Goal: Task Accomplishment & Management: Manage account settings

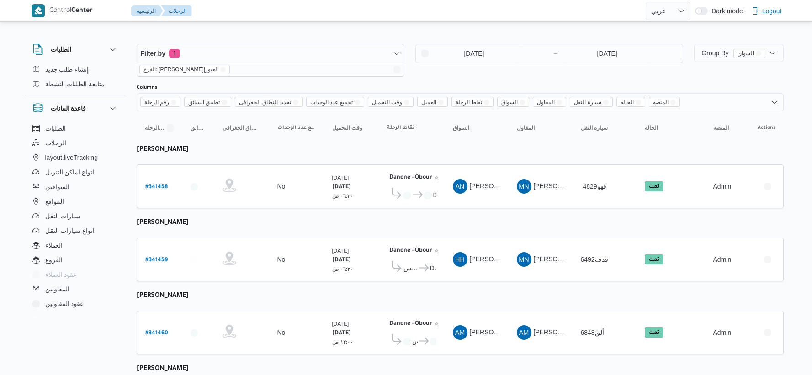
select select "ar"
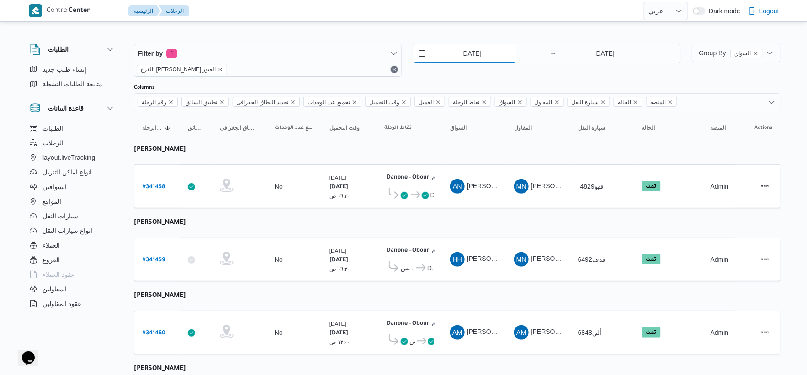
click at [486, 48] on input "[DATE]" at bounding box center [465, 53] width 104 height 18
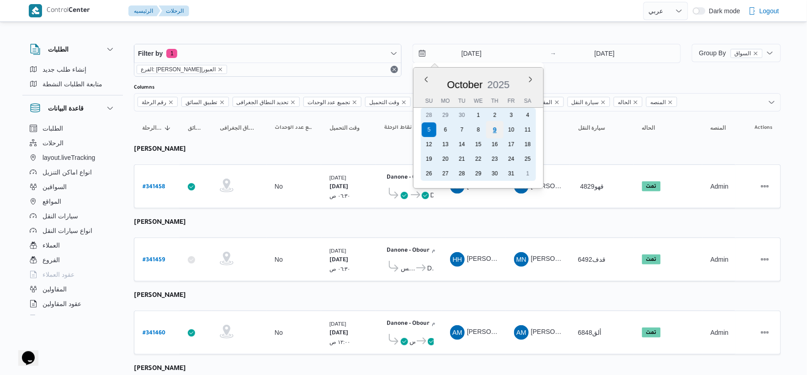
click at [497, 130] on div "9" at bounding box center [494, 129] width 17 height 17
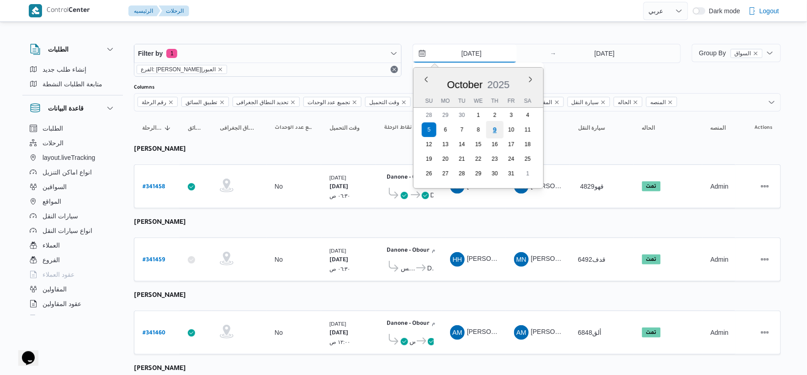
type input "[DATE]"
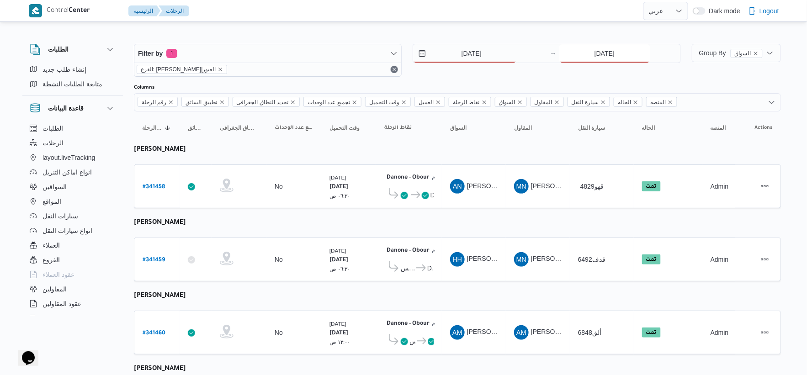
click at [596, 55] on input "[DATE]" at bounding box center [604, 53] width 91 height 18
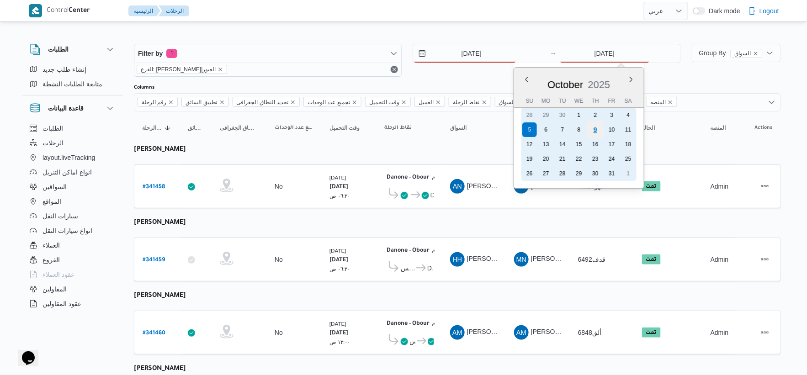
click at [591, 130] on div "9" at bounding box center [594, 129] width 17 height 17
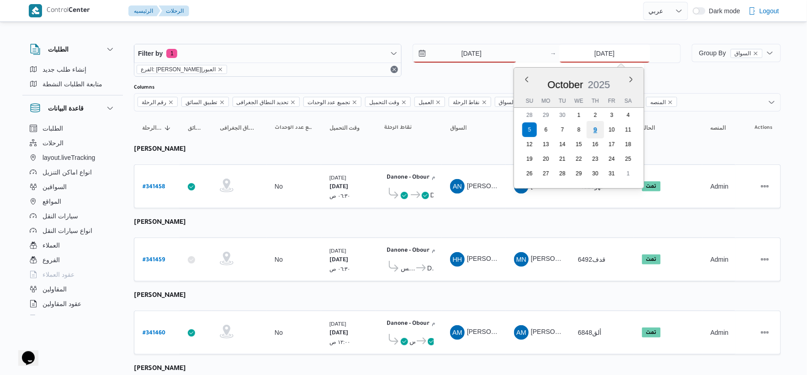
type input "[DATE]"
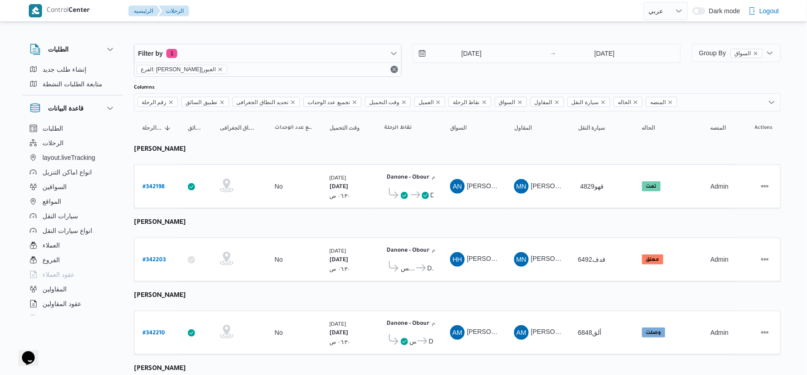
click at [452, 200] on td "السواق AN عماد نجيب عبدالظاهر جاويش" at bounding box center [474, 187] width 64 height 44
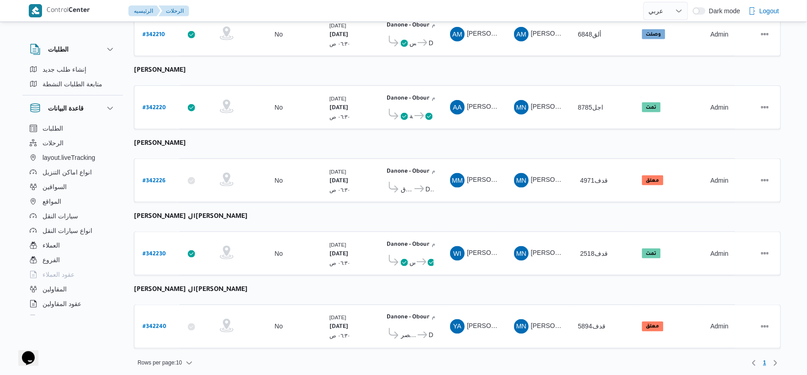
scroll to position [299, 0]
click at [428, 259] on icon at bounding box center [431, 262] width 7 height 7
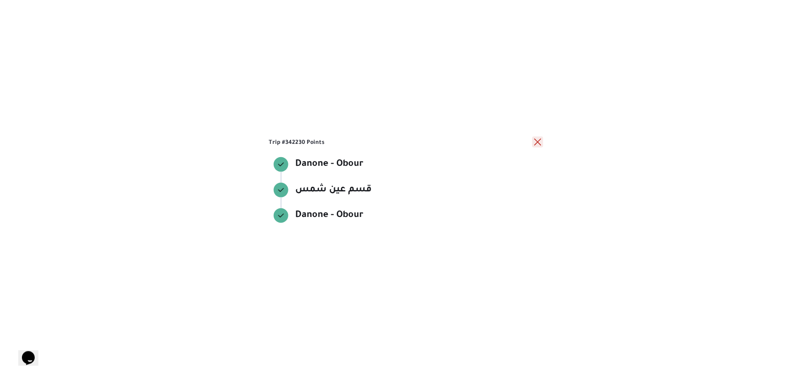
click at [540, 140] on button "close" at bounding box center [537, 142] width 11 height 11
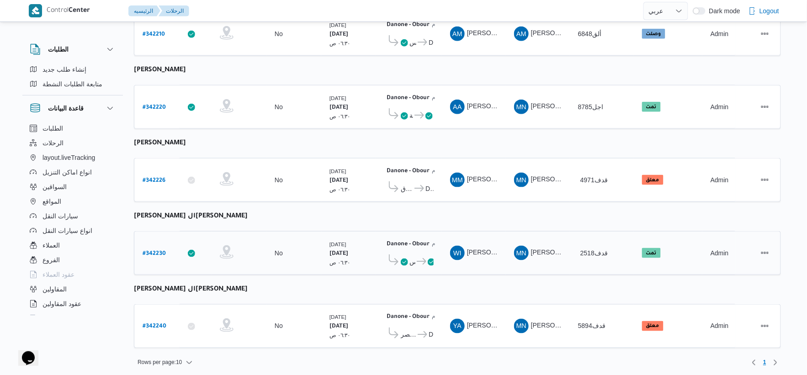
click at [154, 251] on b "# 342230" at bounding box center [154, 254] width 23 height 6
select select "ar"
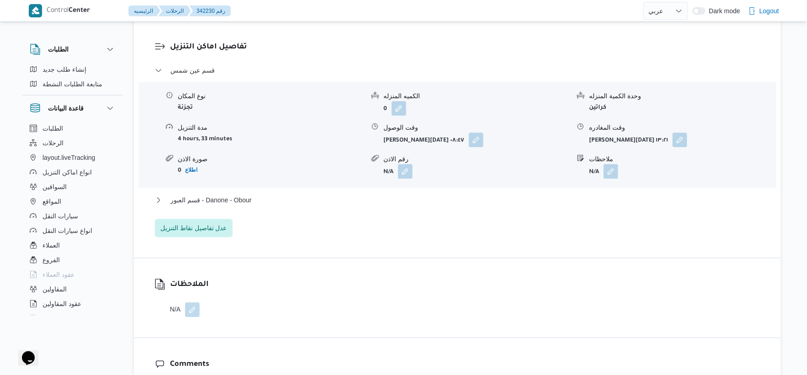
scroll to position [761, 0]
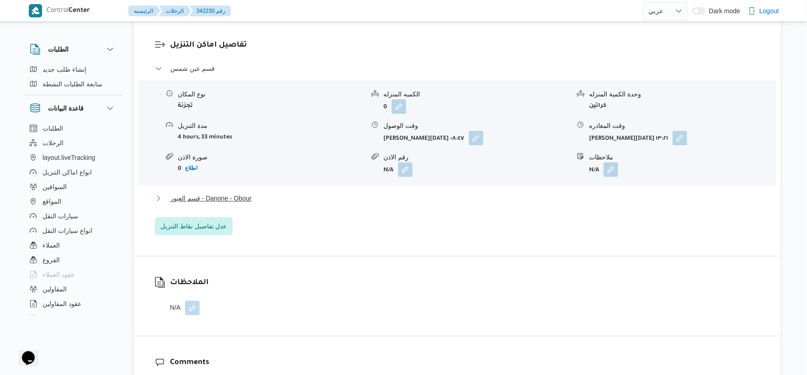
click at [279, 193] on button "قسم العبور - Danone - Obour" at bounding box center [458, 198] width 606 height 11
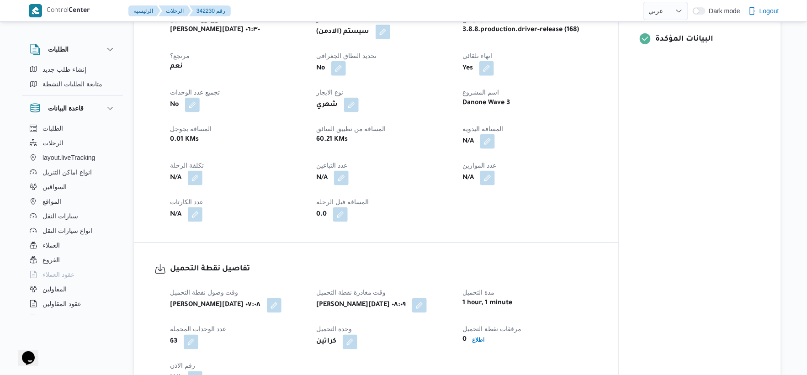
scroll to position [355, 0]
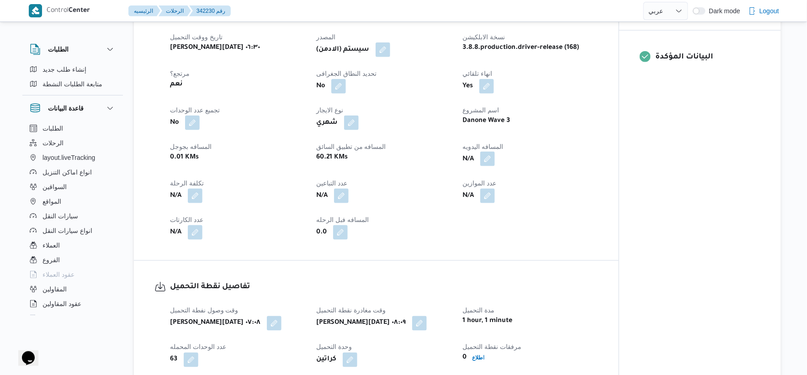
click at [485, 152] on button "button" at bounding box center [487, 159] width 15 height 15
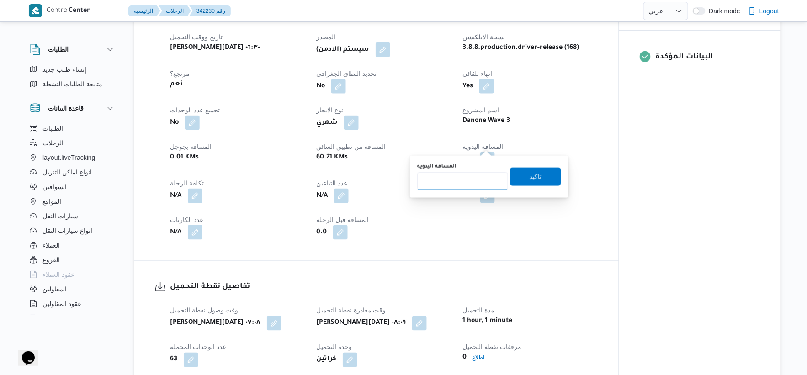
click at [456, 176] on input "المسافه اليدويه" at bounding box center [462, 181] width 91 height 18
type input "45"
click at [533, 172] on span "تاكيد" at bounding box center [536, 176] width 12 height 11
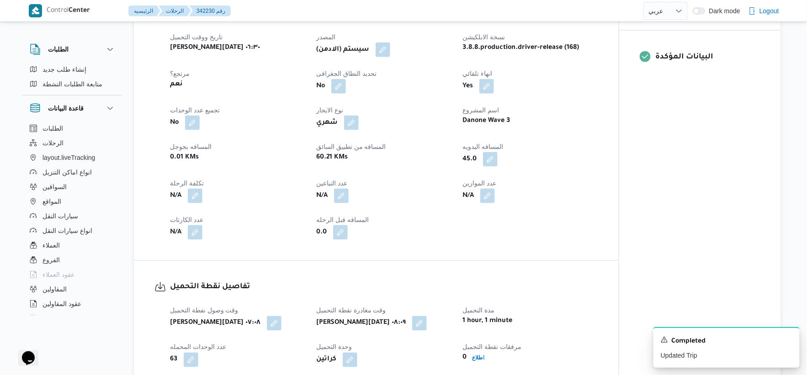
click at [547, 188] on div "N/A" at bounding box center [530, 196] width 137 height 16
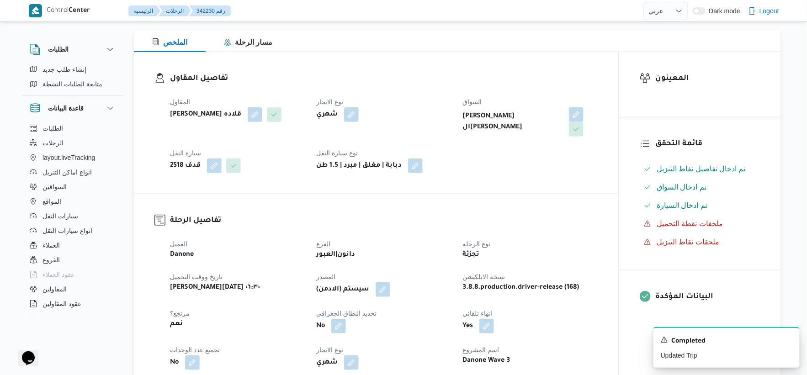
scroll to position [304, 0]
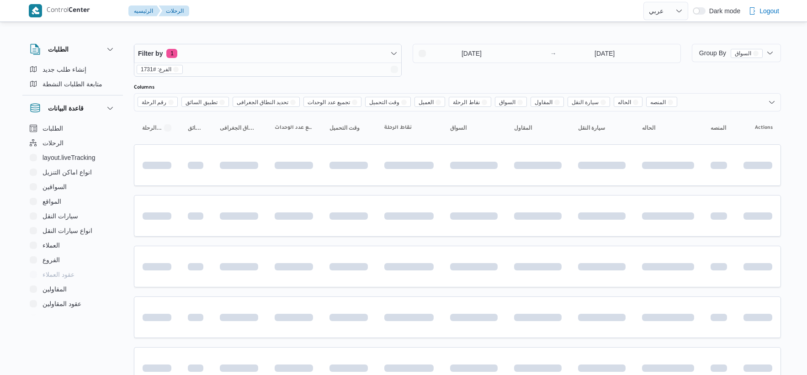
select select "ar"
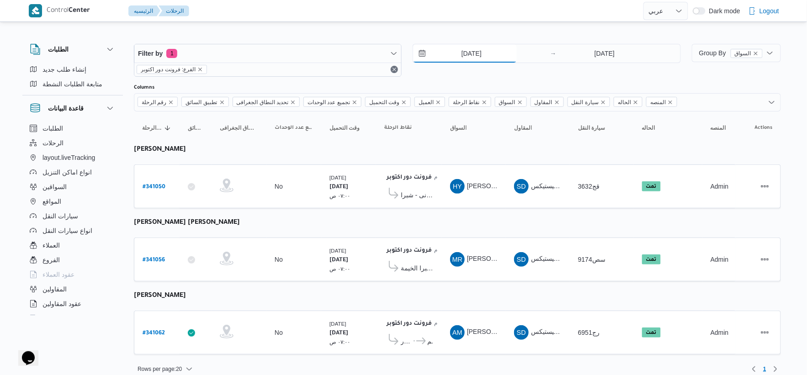
click at [499, 49] on input "[DATE]" at bounding box center [465, 53] width 104 height 18
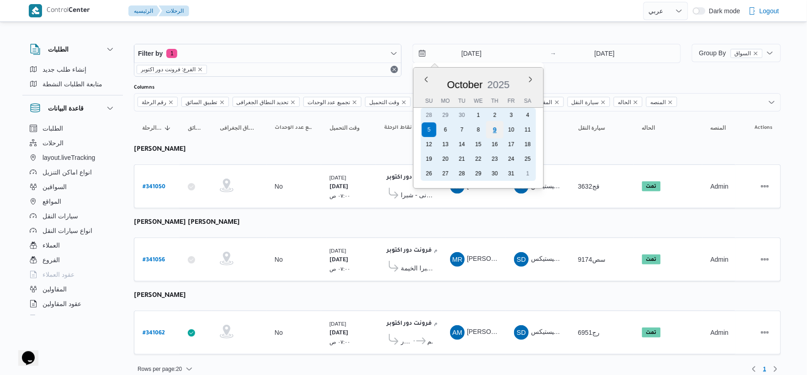
click at [494, 130] on div "9" at bounding box center [494, 129] width 17 height 17
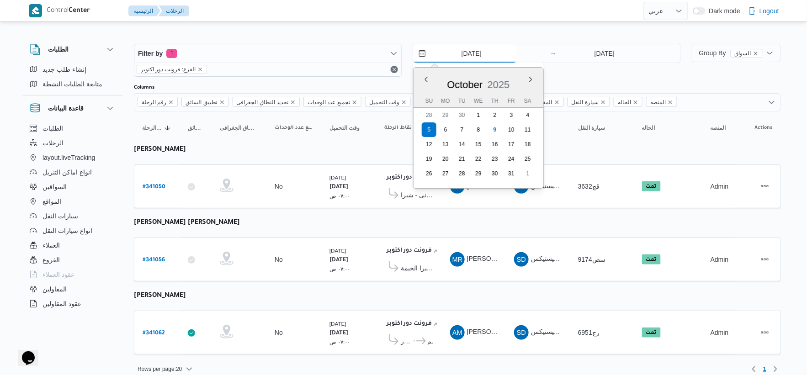
type input "[DATE]"
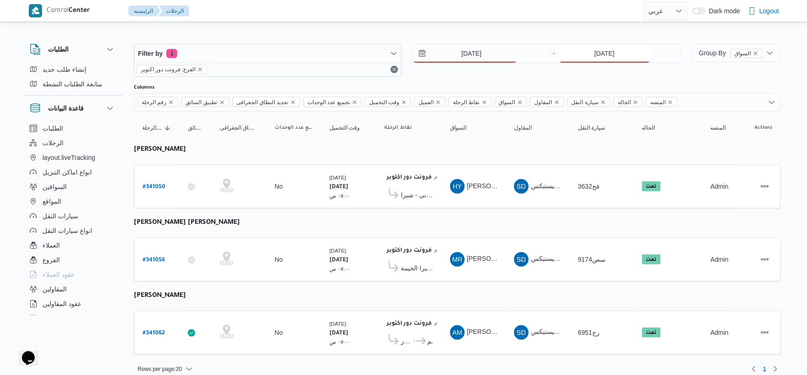
click at [598, 49] on input "[DATE]" at bounding box center [604, 53] width 91 height 18
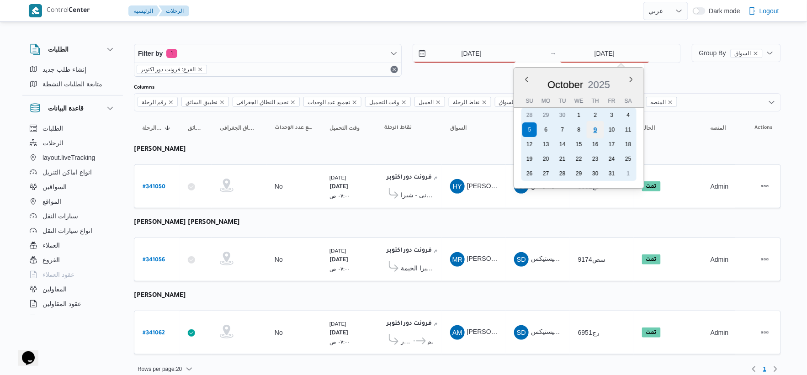
click at [596, 127] on div "9" at bounding box center [594, 129] width 17 height 17
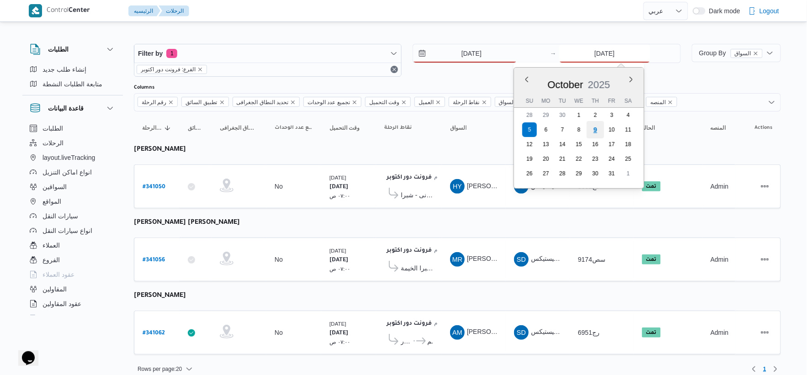
type input "[DATE]"
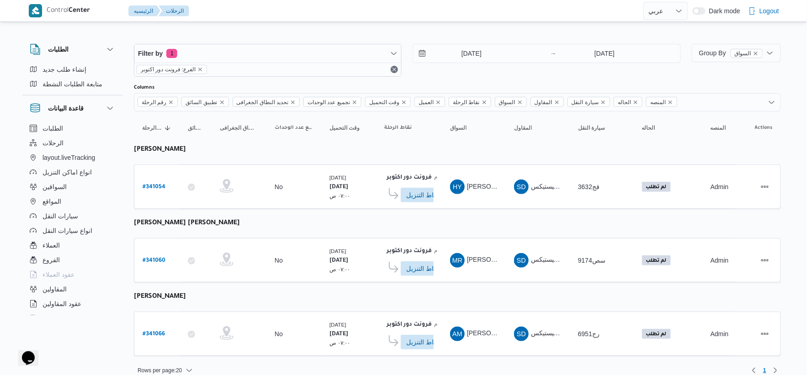
click at [551, 208] on td "المقاول SD شركة ديتاك لادارة المشروعات و الخدمات بى لوجيستيكس" at bounding box center [538, 187] width 64 height 44
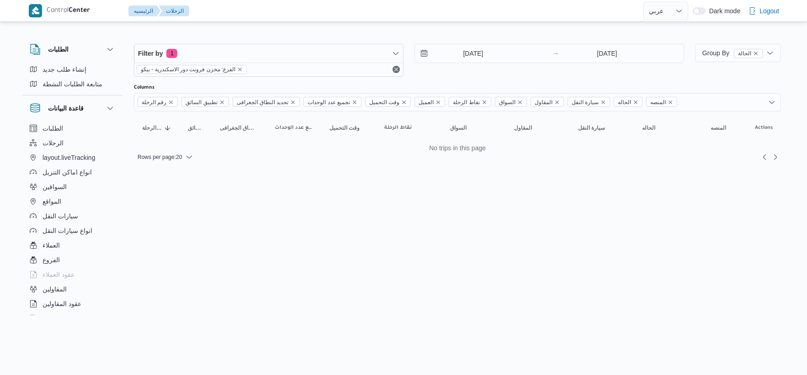
select select "ar"
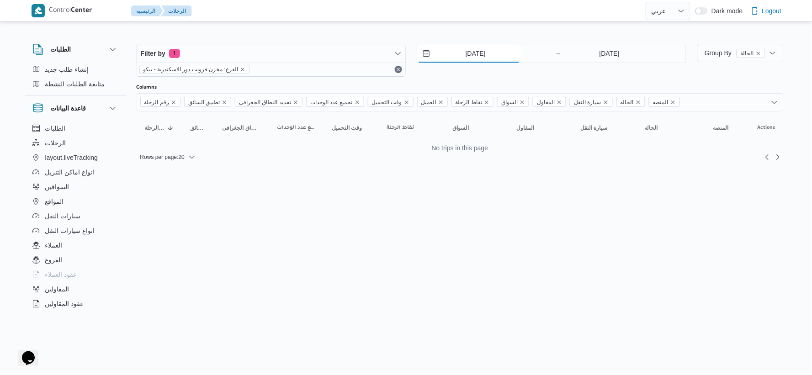
click at [495, 48] on input "[DATE]" at bounding box center [469, 53] width 104 height 18
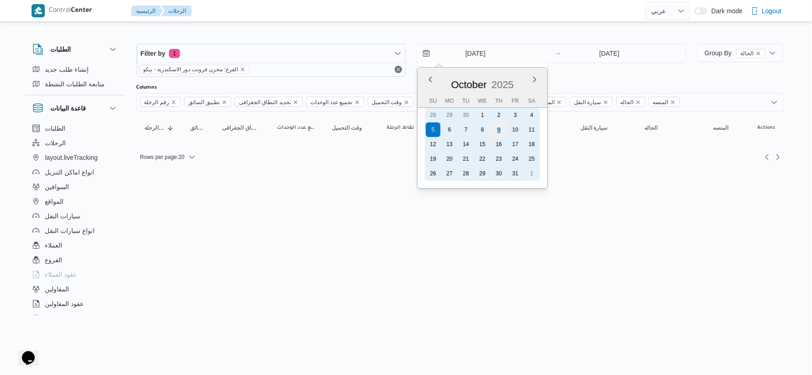
click at [500, 128] on div "9" at bounding box center [498, 129] width 17 height 17
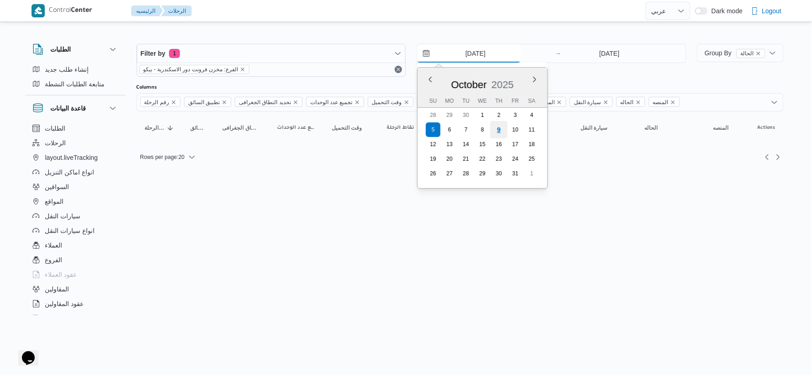
type input "[DATE]"
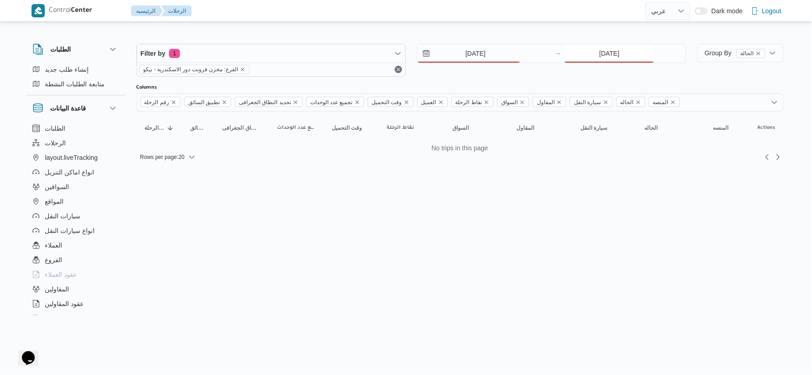
click at [595, 53] on input "5/10/2025" at bounding box center [609, 53] width 91 height 18
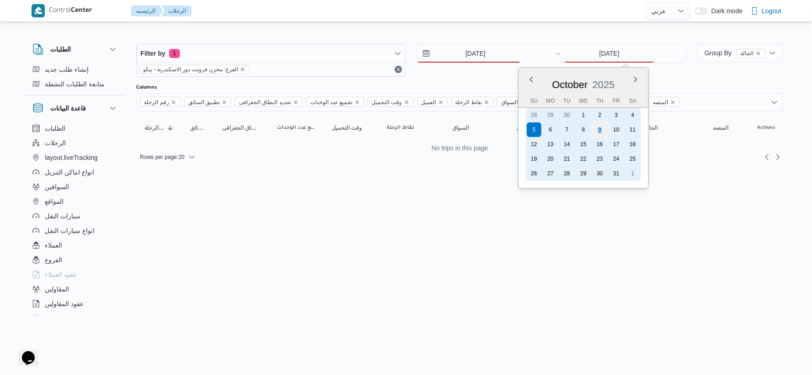
click at [599, 126] on div "9" at bounding box center [599, 129] width 17 height 17
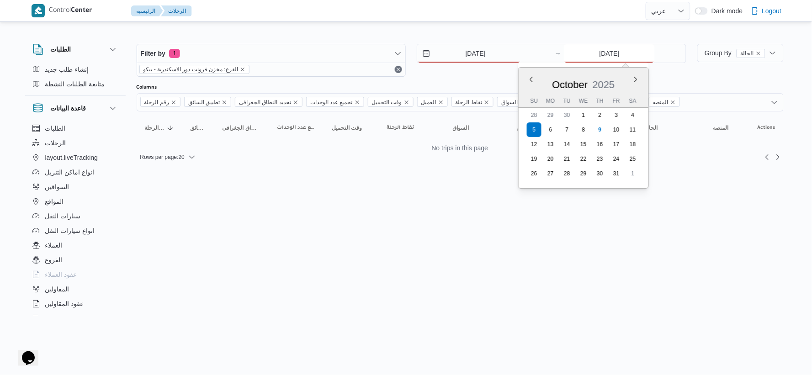
type input "9/10/2025"
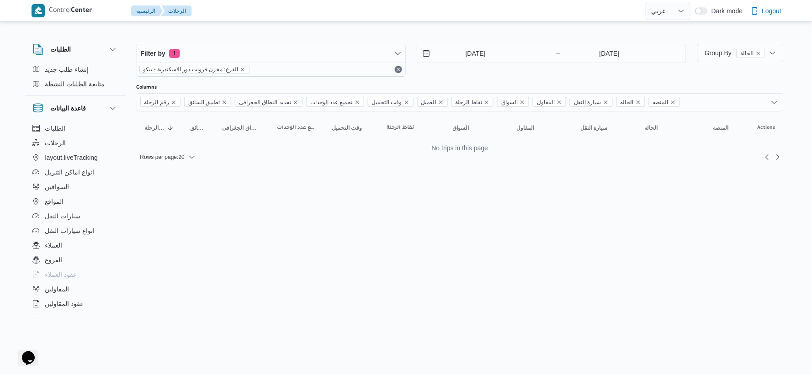
click at [481, 183] on html "Control Center الرئيسيه الرحلات English عربي Dark mode Logout الطلبات إنشاء طلب…" at bounding box center [406, 187] width 812 height 375
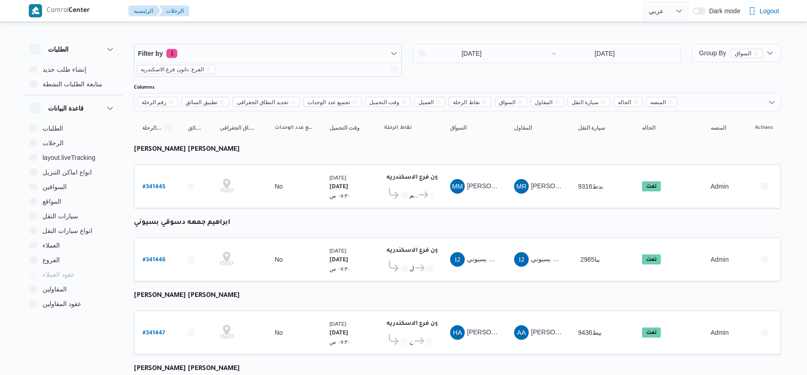
select select "ar"
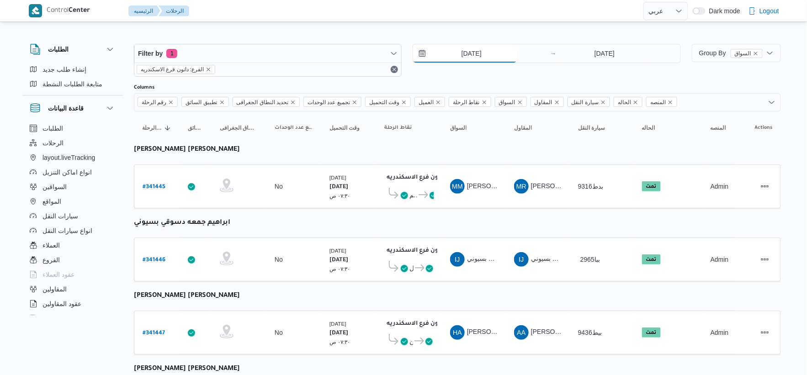
click at [476, 57] on input "[DATE]" at bounding box center [465, 53] width 104 height 18
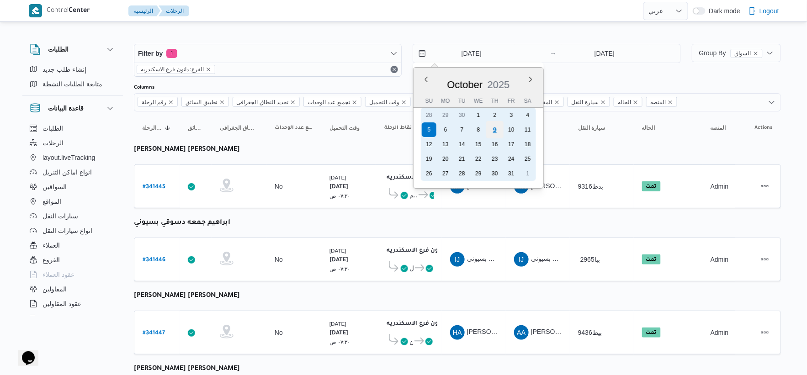
click at [492, 125] on div "9" at bounding box center [494, 129] width 17 height 17
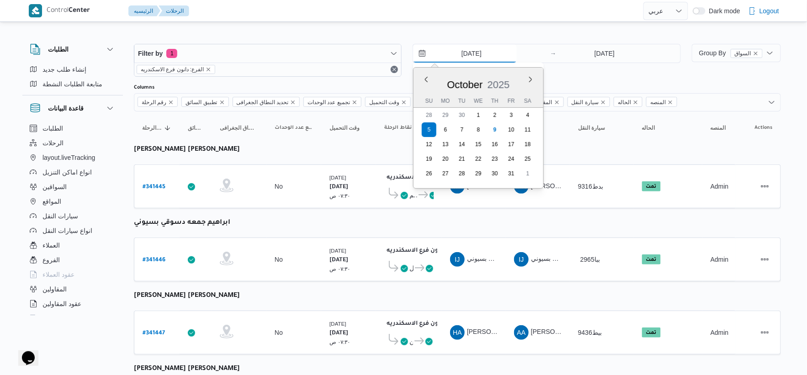
type input "[DATE]"
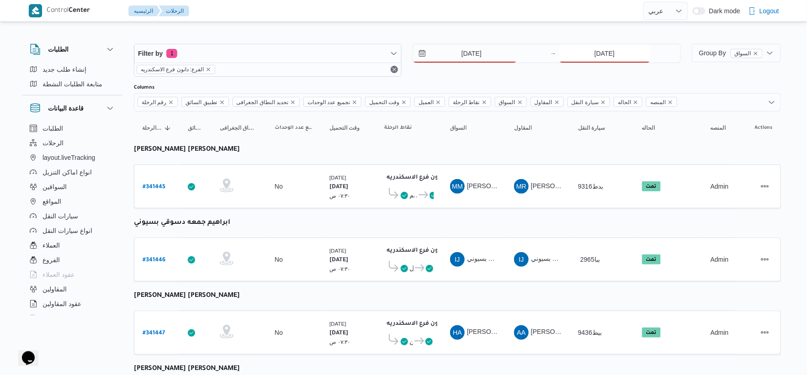
click at [605, 56] on input "[DATE]" at bounding box center [604, 53] width 91 height 18
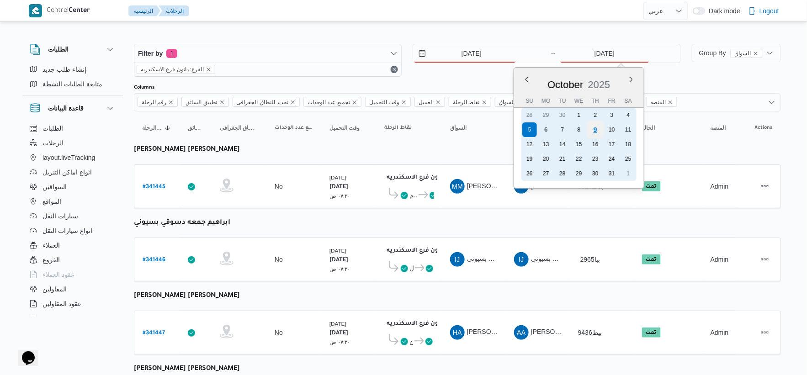
click at [596, 132] on div "9" at bounding box center [594, 129] width 17 height 17
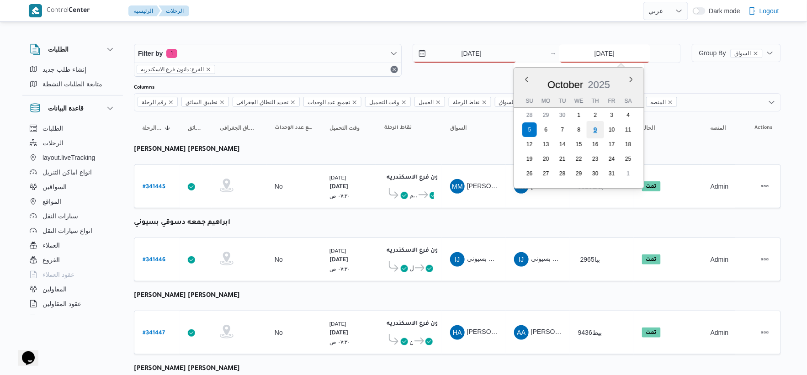
type input "[DATE]"
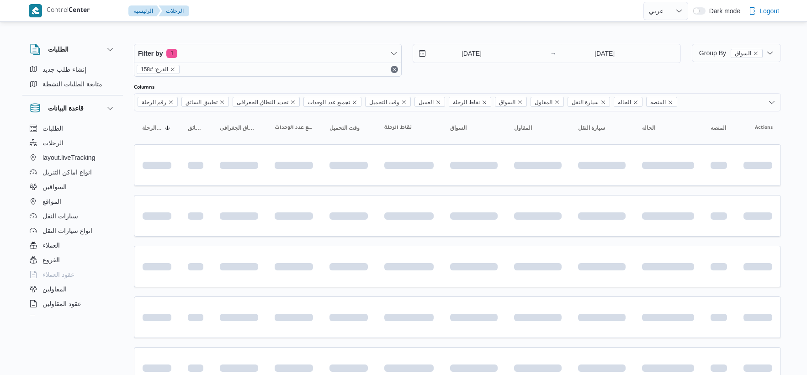
select select "ar"
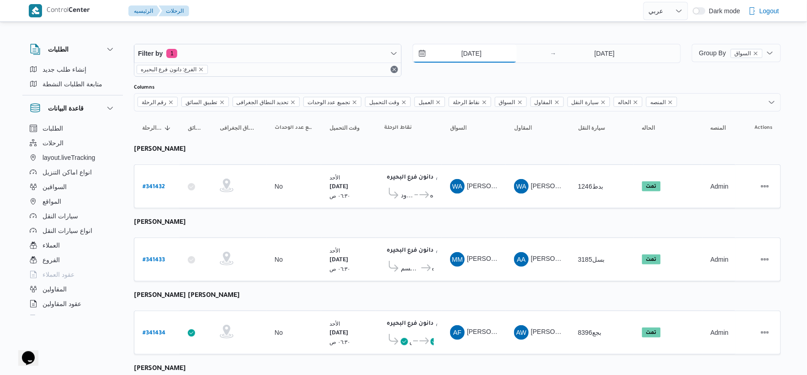
click at [468, 56] on input "[DATE]" at bounding box center [465, 53] width 104 height 18
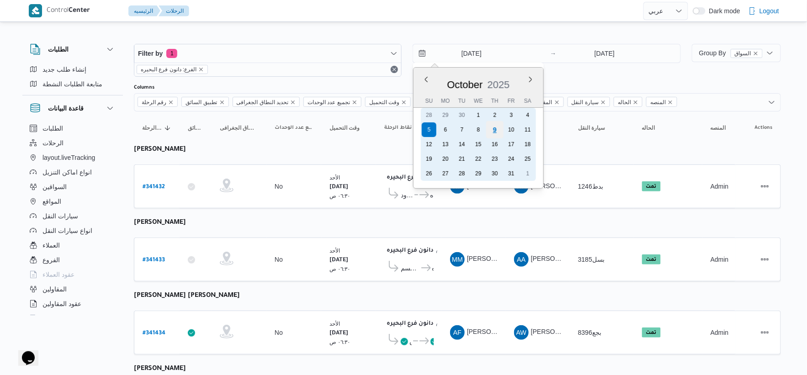
click at [499, 125] on div "9" at bounding box center [494, 129] width 17 height 17
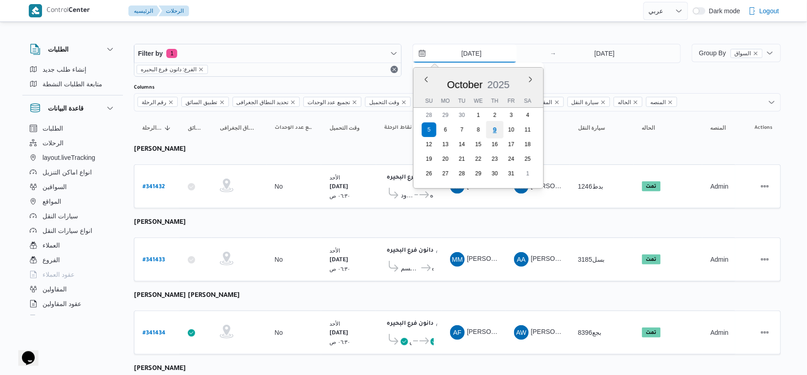
type input "[DATE]"
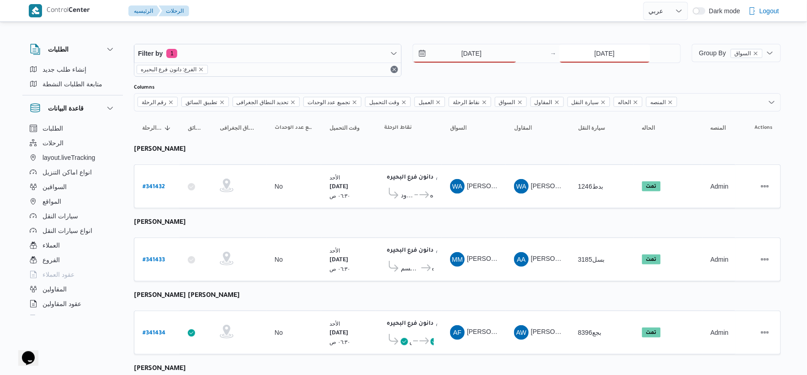
click at [613, 48] on input "[DATE]" at bounding box center [604, 53] width 91 height 18
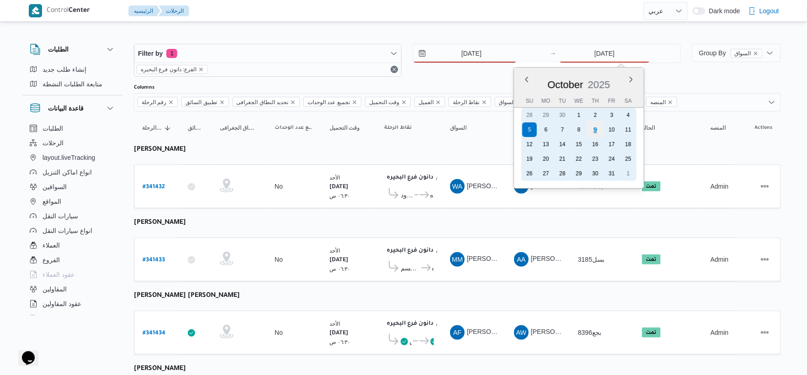
click at [593, 126] on div "9" at bounding box center [594, 129] width 17 height 17
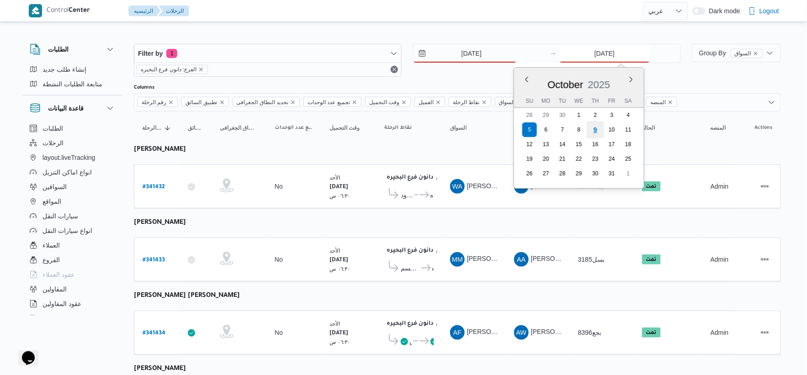
type input "[DATE]"
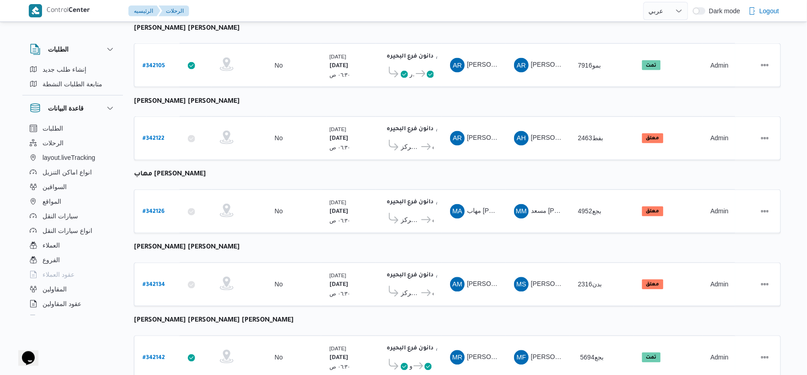
scroll to position [508, 0]
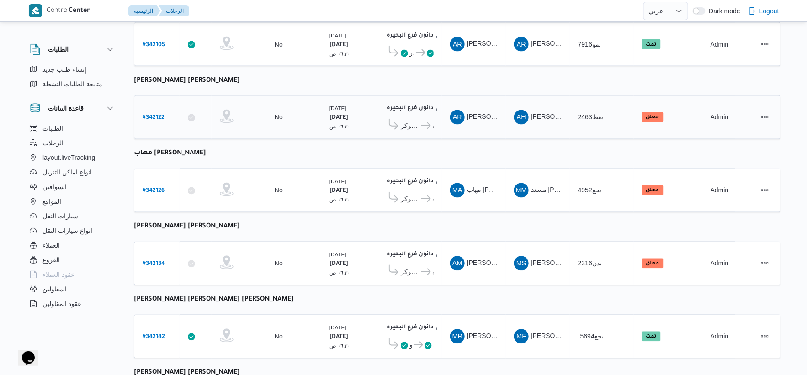
click at [411, 121] on span "مركز دمنهور" at bounding box center [410, 126] width 19 height 11
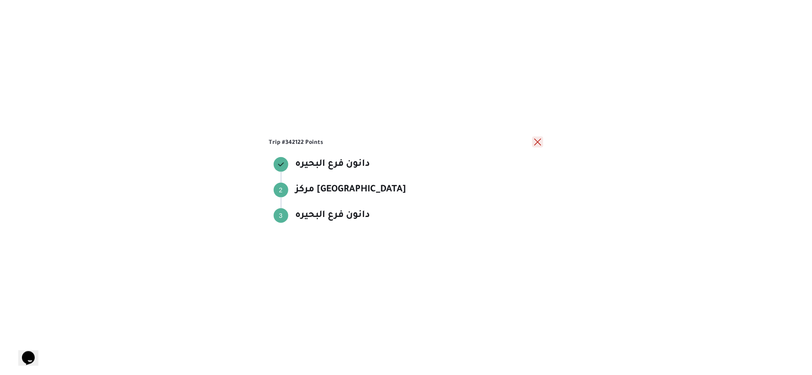
click at [541, 144] on button "close" at bounding box center [537, 142] width 11 height 11
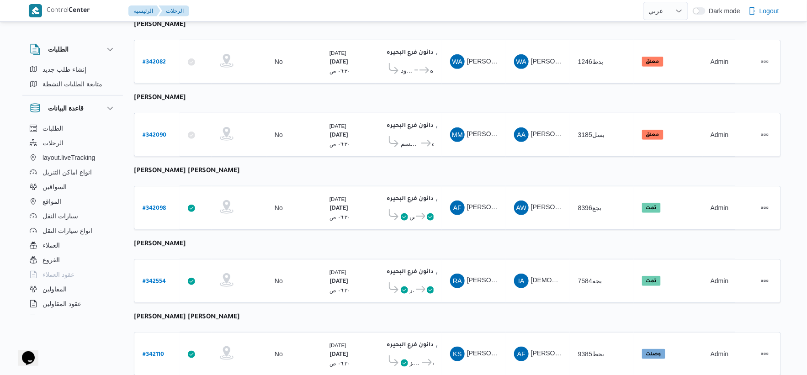
scroll to position [0, 0]
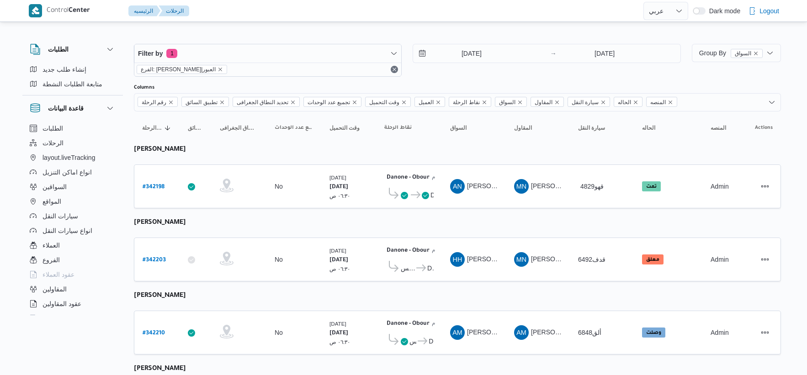
select select "ar"
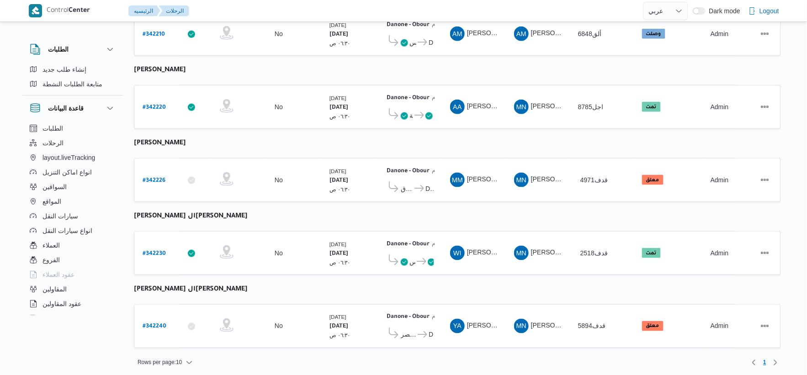
scroll to position [299, 0]
click at [161, 178] on b "# 342226" at bounding box center [154, 181] width 23 height 6
select select "ar"
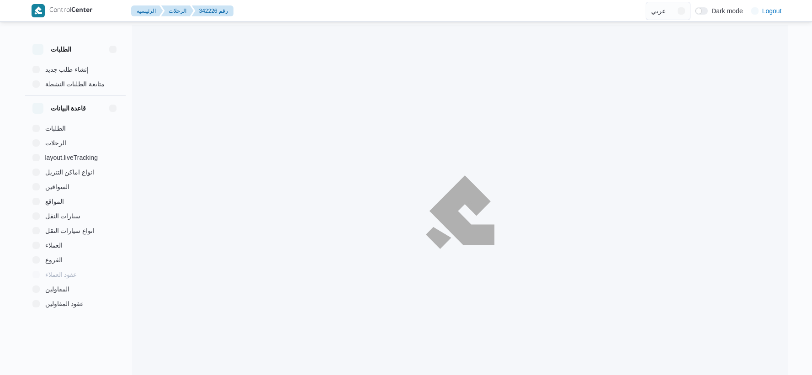
select select "ar"
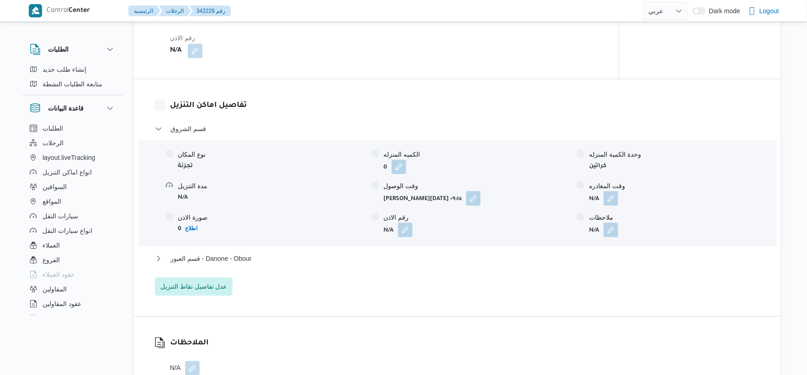
scroll to position [812, 0]
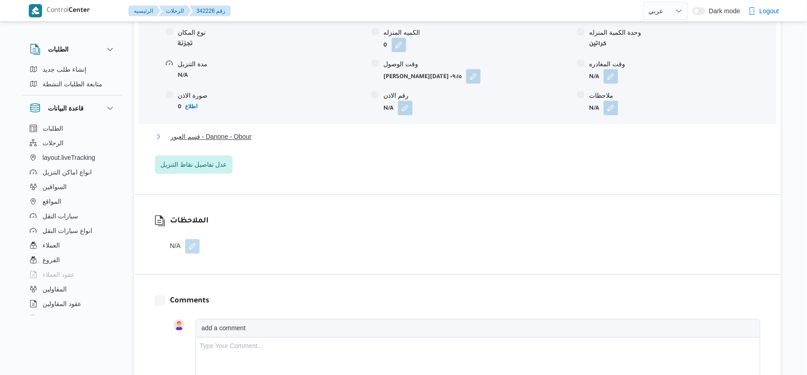
click at [246, 135] on span "قسم العبور - Danone - Obour" at bounding box center [210, 136] width 81 height 11
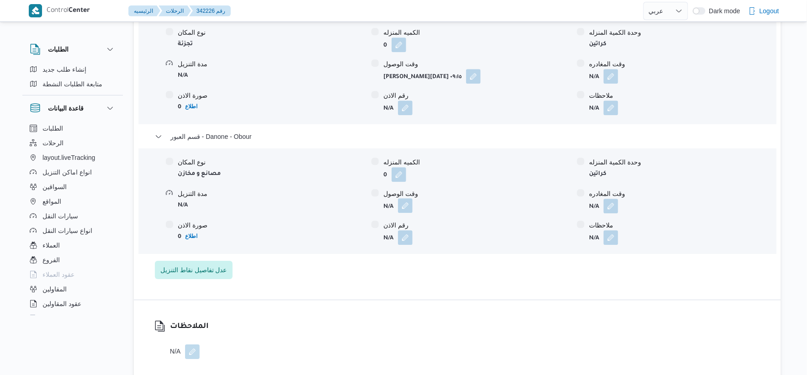
click at [404, 208] on button "button" at bounding box center [405, 205] width 15 height 15
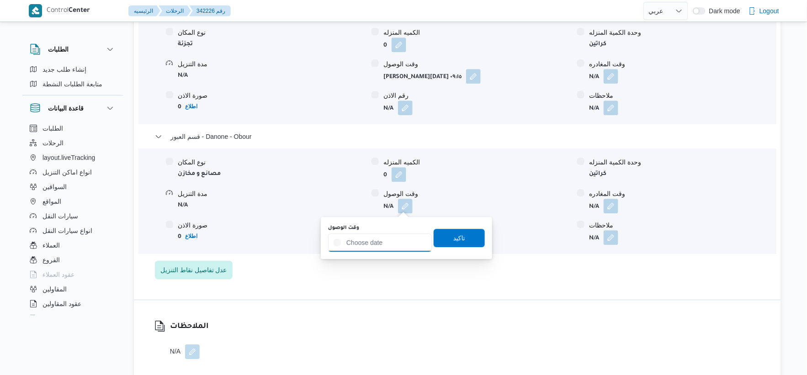
click at [407, 238] on input "وقت الوصول" at bounding box center [380, 243] width 104 height 18
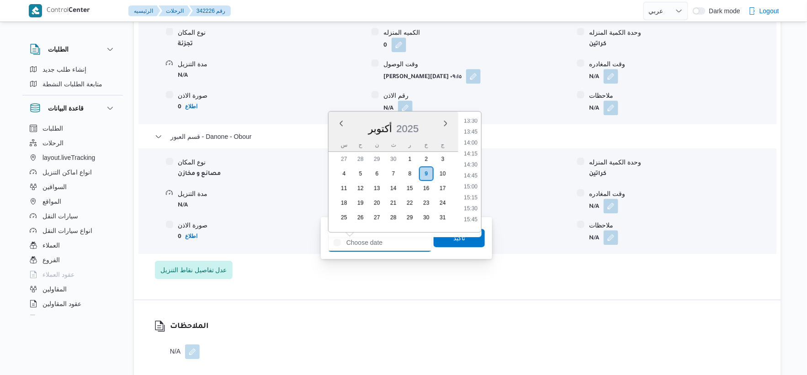
scroll to position [618, 0]
click at [476, 162] on li "15:00" at bounding box center [470, 163] width 21 height 9
type input "[DATE] ١٥:٠٠"
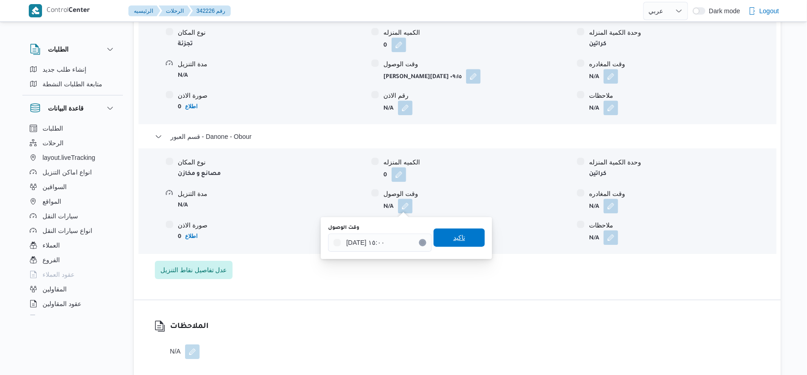
click at [465, 235] on span "تاكيد" at bounding box center [459, 238] width 51 height 18
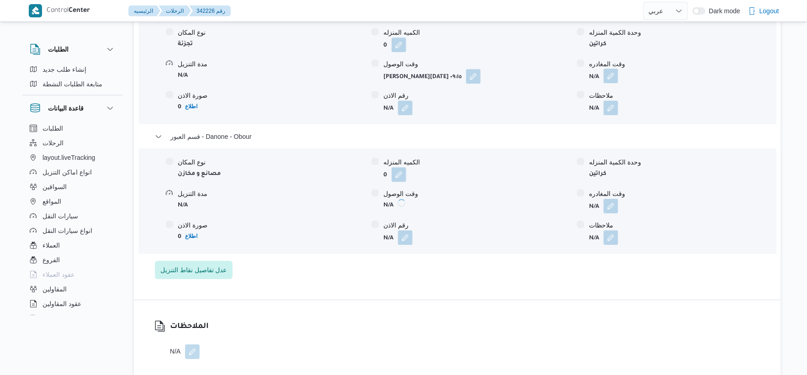
click at [610, 80] on button "button" at bounding box center [611, 76] width 15 height 15
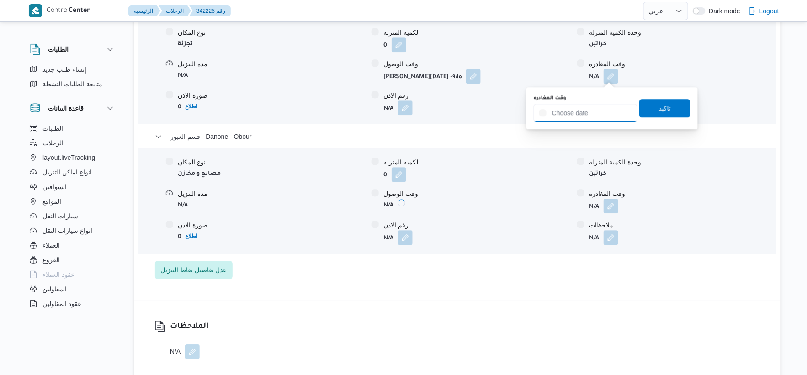
click at [607, 106] on input "وقت المغادره" at bounding box center [586, 113] width 104 height 18
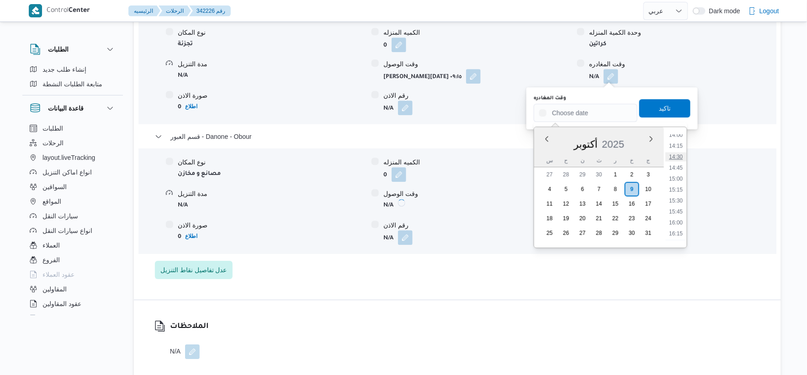
click at [678, 158] on li "14:30" at bounding box center [676, 156] width 21 height 9
type input "٠٩/١٠/٢٠٢٥ ١٤:٣٠"
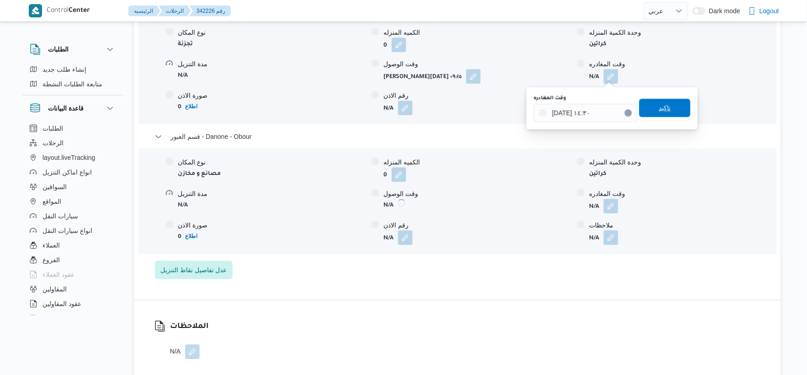
click at [664, 103] on span "تاكيد" at bounding box center [665, 107] width 12 height 11
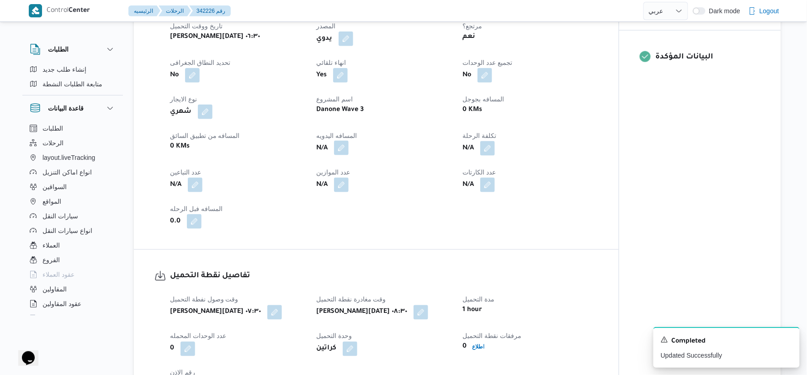
scroll to position [0, 0]
click at [345, 143] on button "button" at bounding box center [341, 148] width 15 height 15
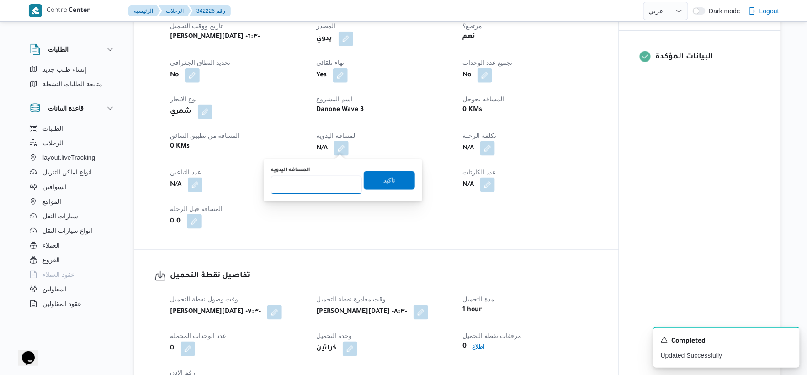
click at [316, 176] on input "المسافه اليدويه" at bounding box center [316, 185] width 91 height 18
type input "100"
click at [404, 179] on span "تاكيد" at bounding box center [389, 180] width 51 height 18
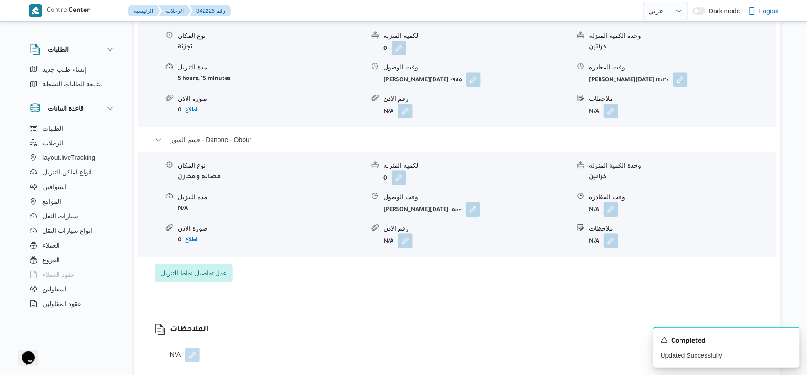
scroll to position [812, 0]
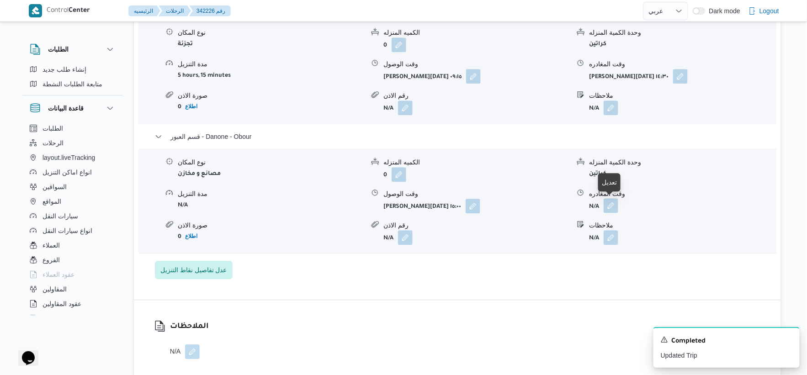
click at [608, 202] on button "button" at bounding box center [611, 205] width 15 height 15
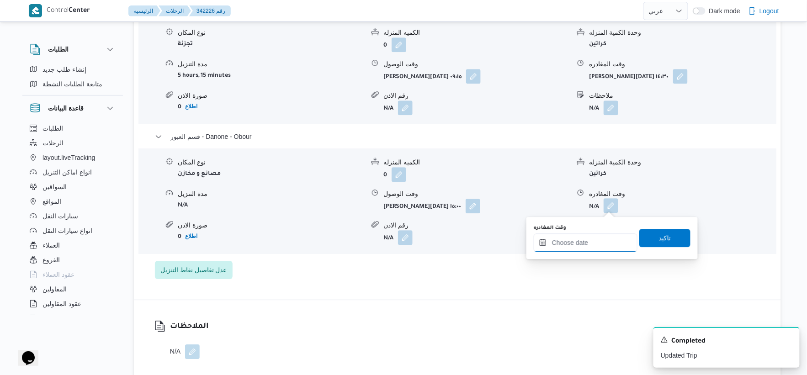
click at [599, 241] on input "وقت المغادره" at bounding box center [586, 243] width 104 height 18
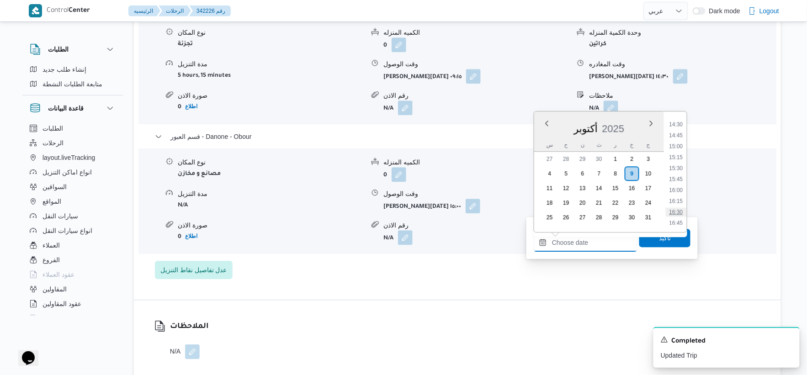
scroll to position [618, 0]
click at [679, 186] on li "15:30" at bounding box center [676, 185] width 21 height 9
type input "٠٩/١٠/٢٠٢٥ ١٥:٣٠"
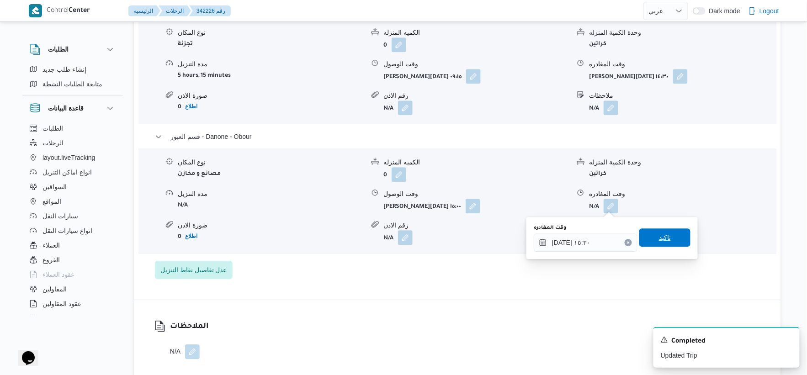
click at [670, 229] on div "تاكيد" at bounding box center [664, 238] width 51 height 18
click at [670, 229] on span "تاكيد" at bounding box center [664, 238] width 51 height 18
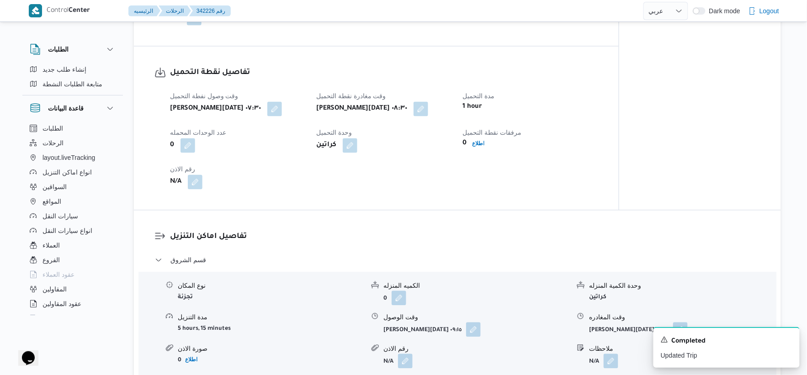
scroll to position [355, 0]
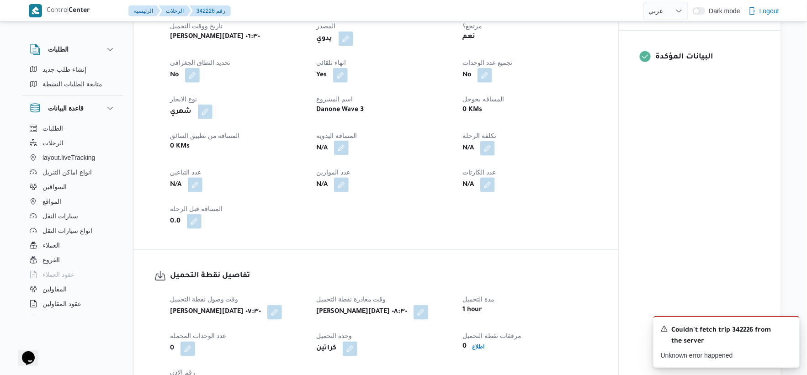
click at [345, 148] on button "button" at bounding box center [341, 148] width 15 height 15
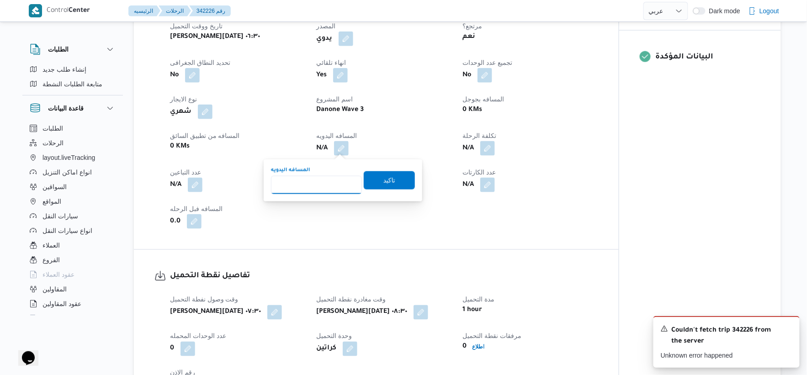
click at [312, 187] on input "المسافه اليدويه" at bounding box center [316, 185] width 91 height 18
type input "100"
click at [383, 181] on span "تاكيد" at bounding box center [389, 180] width 12 height 11
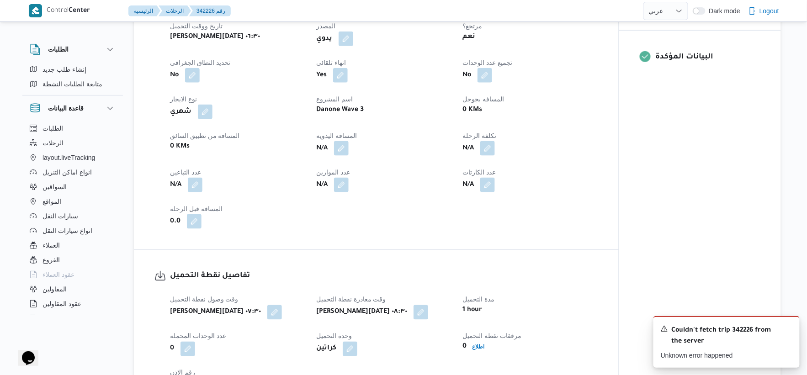
drag, startPoint x: 392, startPoint y: 199, endPoint x: 334, endPoint y: 161, distance: 69.5
click at [392, 199] on div "العميل Danone الفرع دانون|العبور نوع الرحله تجزئة تاريخ ووقت التحميل خميس ٩ أكت…" at bounding box center [384, 107] width 439 height 256
click at [341, 152] on button "button" at bounding box center [341, 148] width 15 height 15
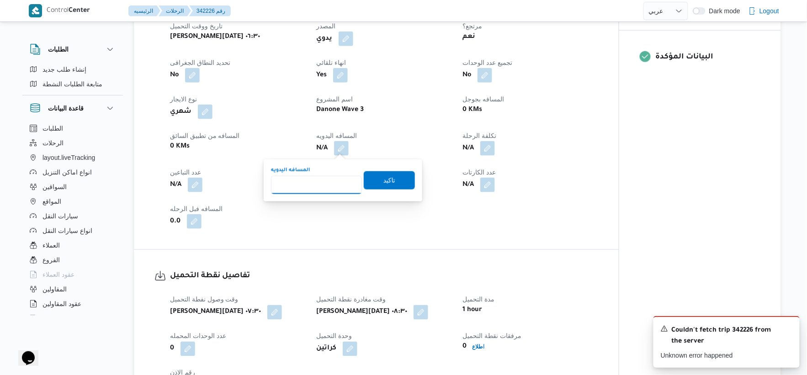
click at [308, 185] on input "المسافه اليدويه" at bounding box center [316, 185] width 91 height 18
type input "100"
click at [394, 176] on span "تاكيد" at bounding box center [389, 180] width 51 height 18
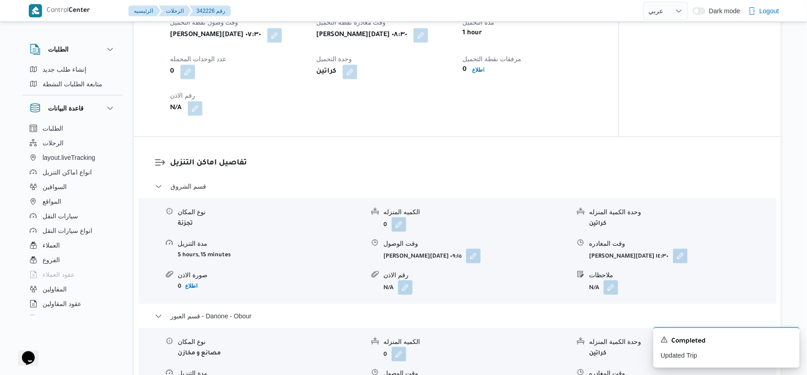
scroll to position [761, 0]
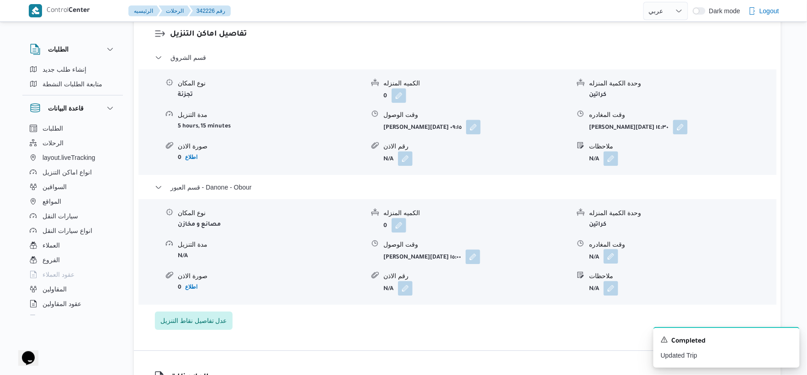
click at [616, 249] on button "button" at bounding box center [611, 256] width 15 height 15
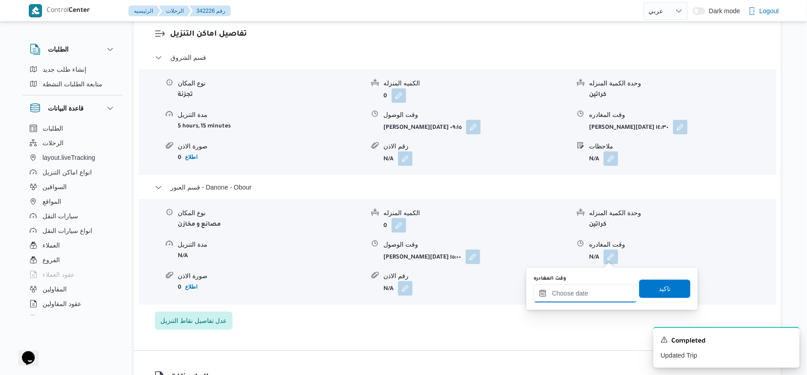
click at [607, 285] on input "وقت المغادره" at bounding box center [586, 293] width 104 height 18
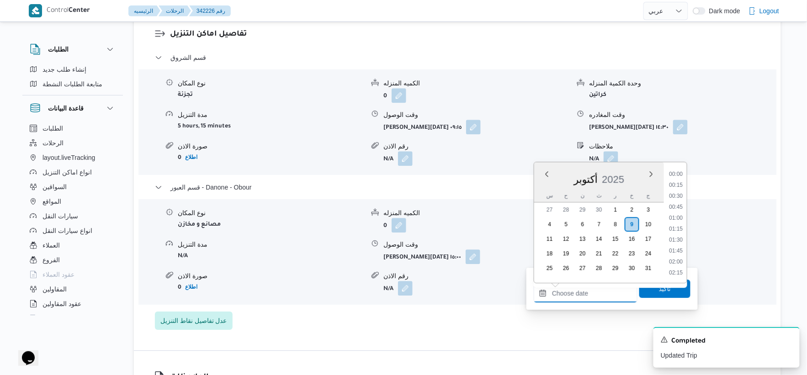
scroll to position [669, 0]
click at [674, 183] on li "15:30" at bounding box center [676, 185] width 21 height 9
type input "٠٩/١٠/٢٠٢٥ ١٥:٣٠"
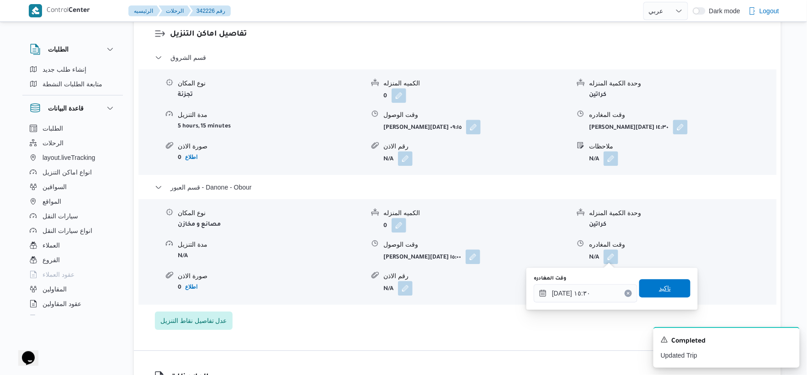
click at [666, 293] on span "تاكيد" at bounding box center [664, 288] width 51 height 18
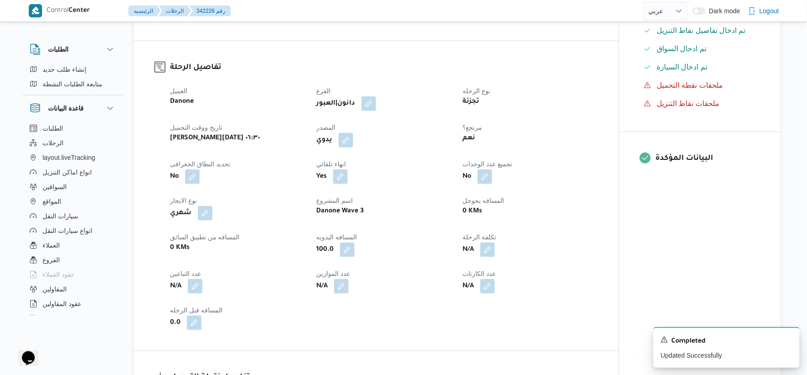
scroll to position [0, 0]
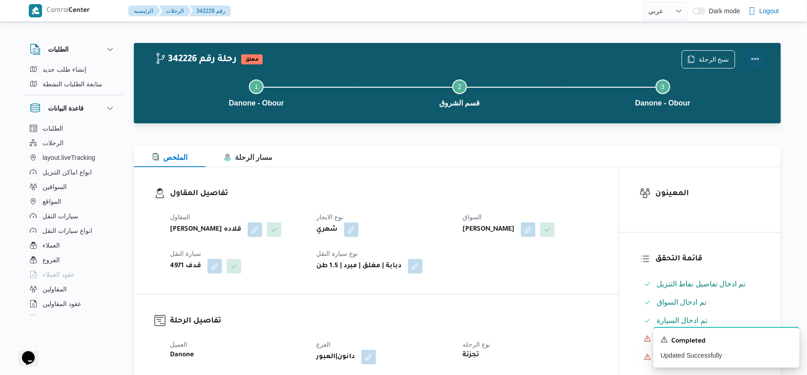
click at [756, 58] on button "Actions" at bounding box center [755, 59] width 18 height 18
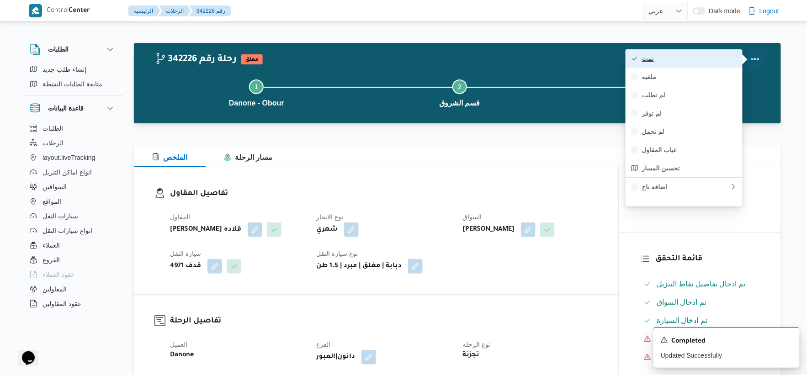
click at [693, 56] on span "تمت" at bounding box center [689, 58] width 95 height 7
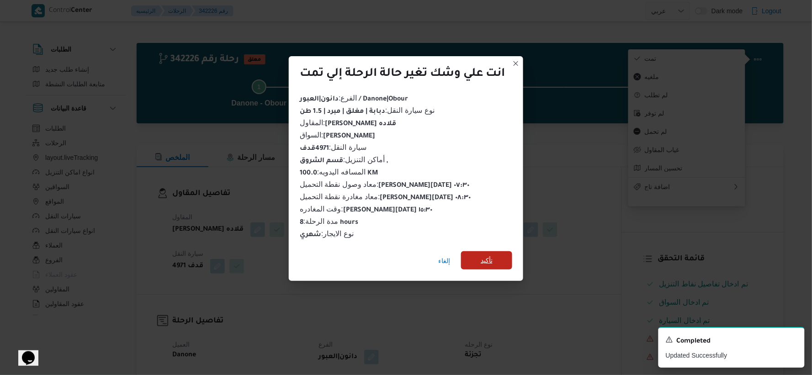
click at [487, 251] on span "تأكيد" at bounding box center [486, 260] width 51 height 18
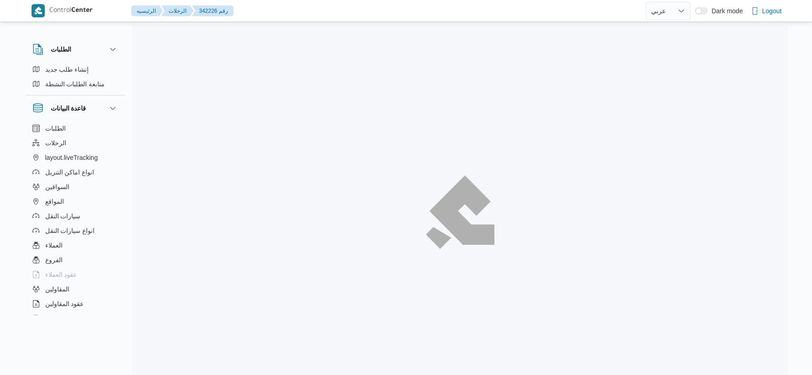
select select "ar"
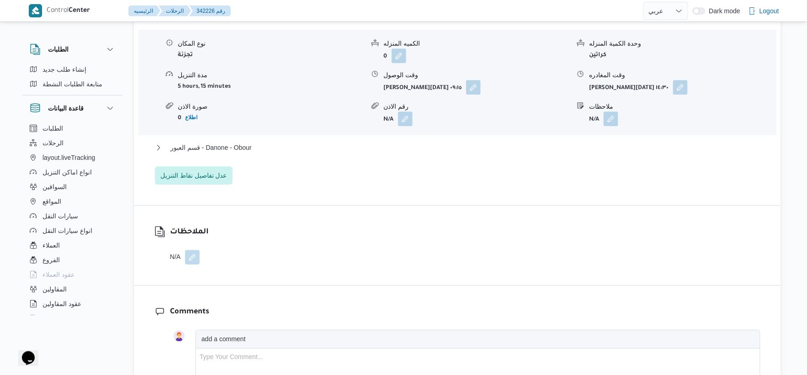
scroll to position [812, 0]
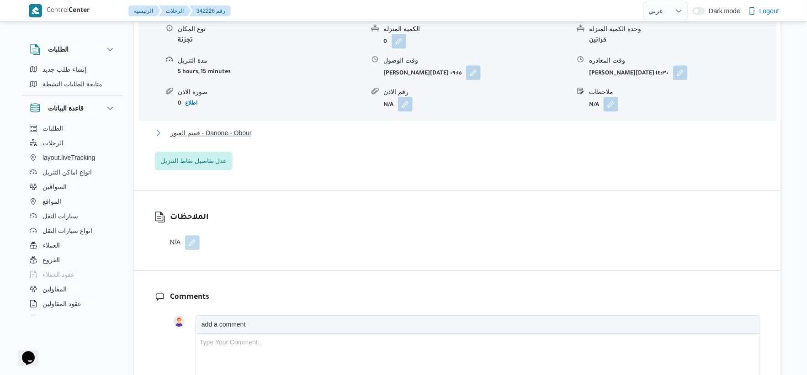
click at [254, 131] on button "قسم العبور - Danone - Obour" at bounding box center [458, 133] width 606 height 11
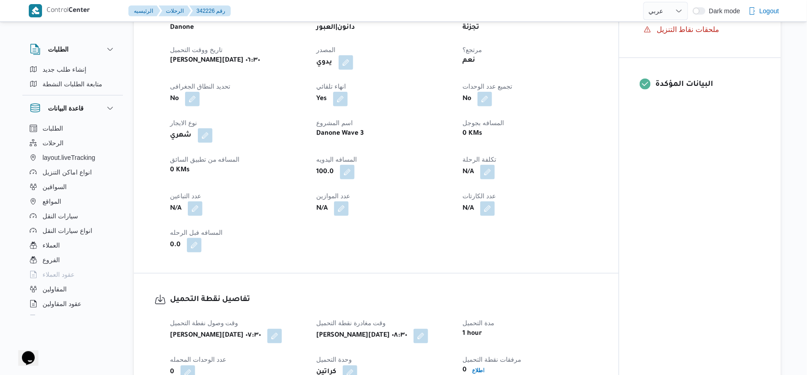
scroll to position [355, 0]
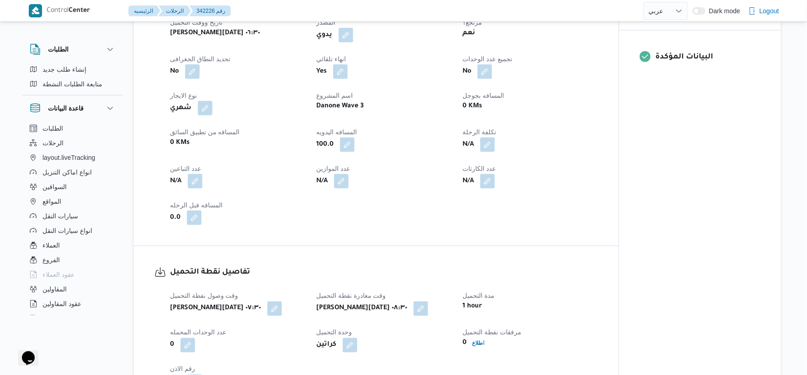
select select "ar"
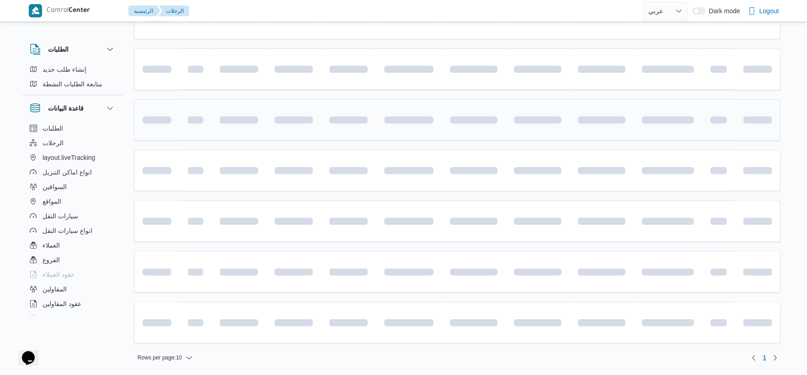
scroll to position [299, 0]
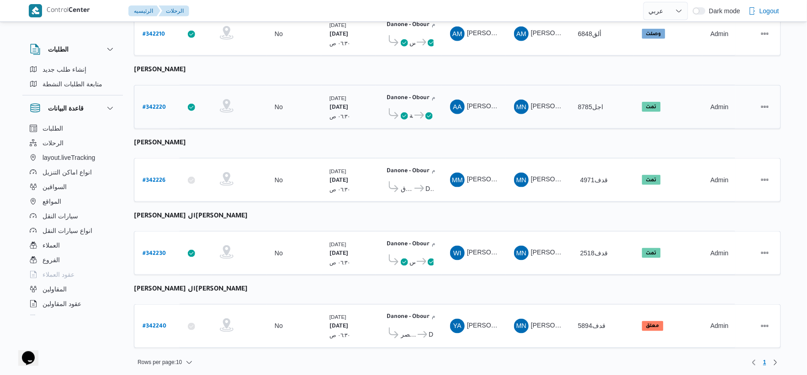
click at [156, 105] on b "# 342220" at bounding box center [154, 108] width 23 height 6
select select "ar"
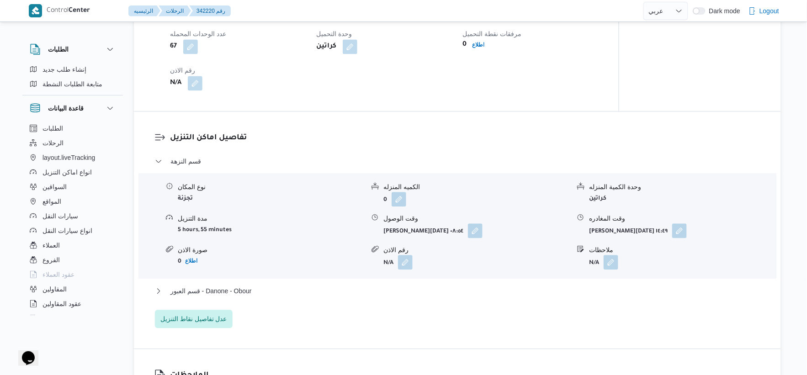
scroll to position [711, 0]
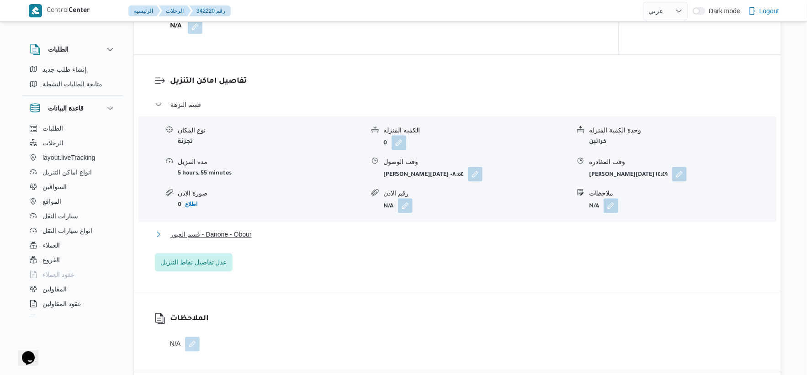
click at [292, 231] on button "قسم العبور - Danone - Obour" at bounding box center [458, 234] width 606 height 11
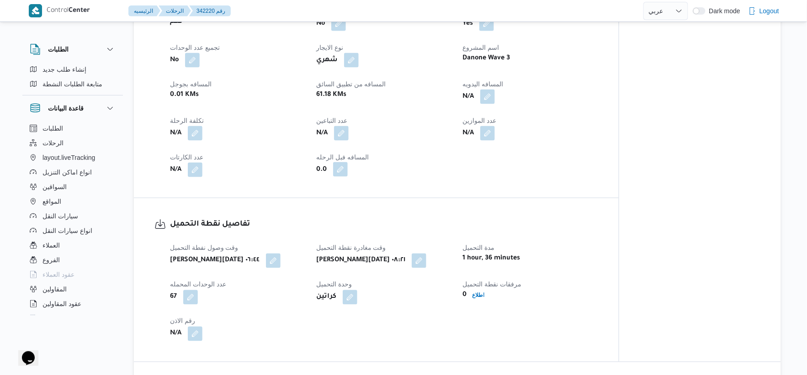
scroll to position [406, 0]
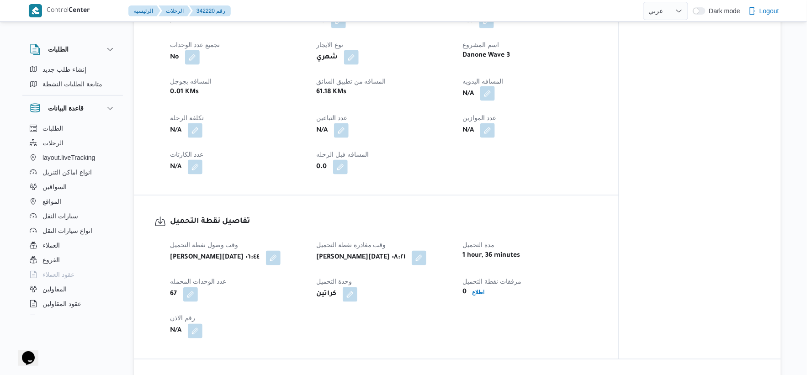
click at [492, 91] on button "button" at bounding box center [487, 93] width 15 height 15
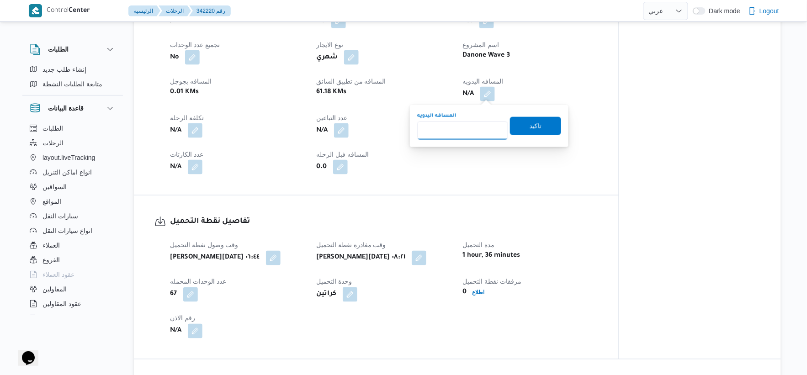
click at [441, 130] on input "المسافه اليدويه" at bounding box center [462, 131] width 91 height 18
type input "67"
click at [537, 124] on span "تاكيد" at bounding box center [535, 126] width 51 height 18
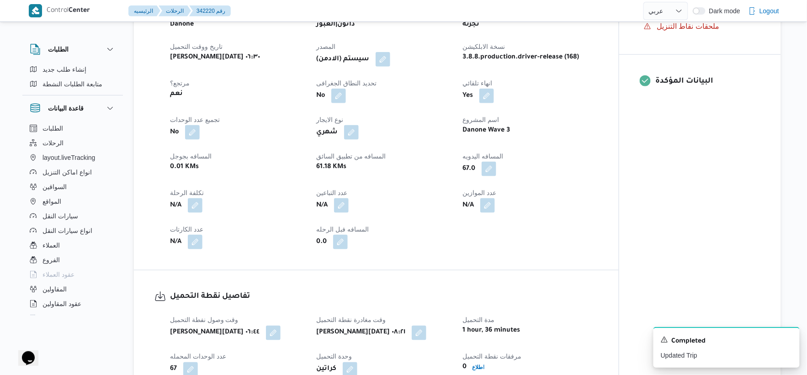
scroll to position [254, 0]
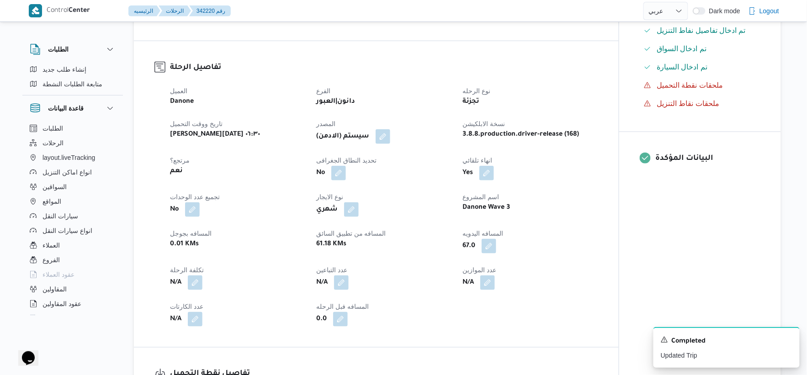
select select "ar"
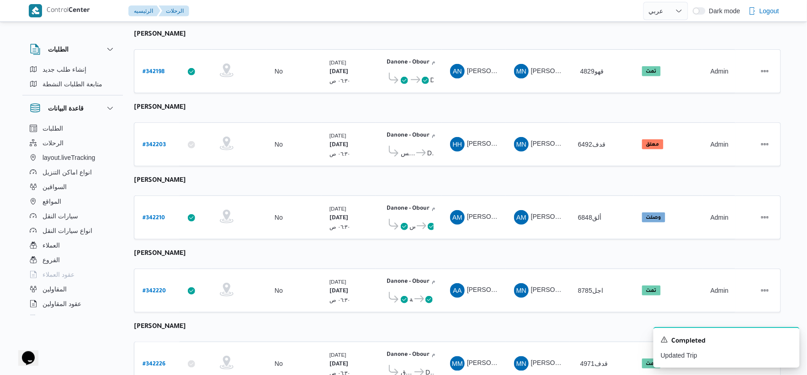
scroll to position [101, 0]
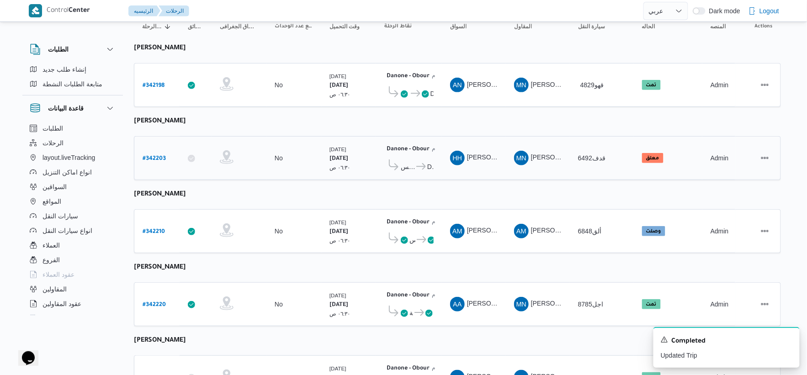
click at [154, 156] on b "# 342203" at bounding box center [154, 159] width 23 height 6
select select "ar"
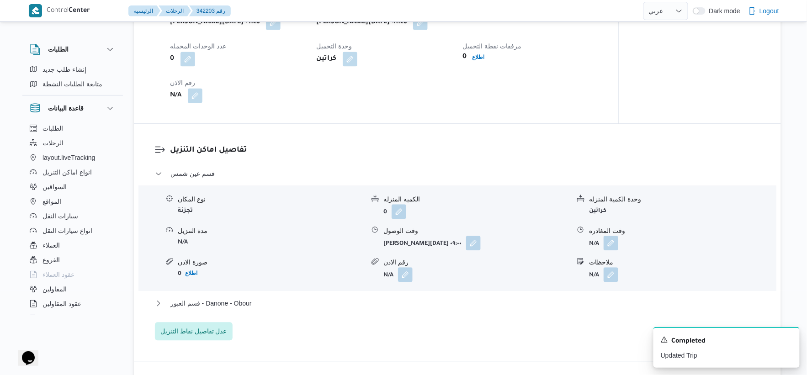
scroll to position [711, 0]
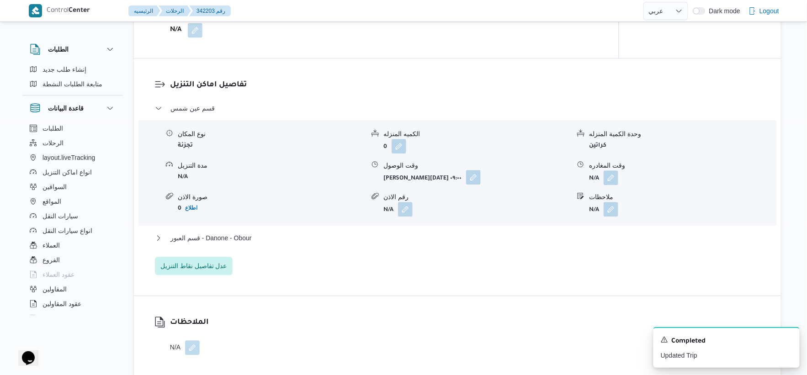
click at [466, 185] on button "button" at bounding box center [473, 177] width 15 height 15
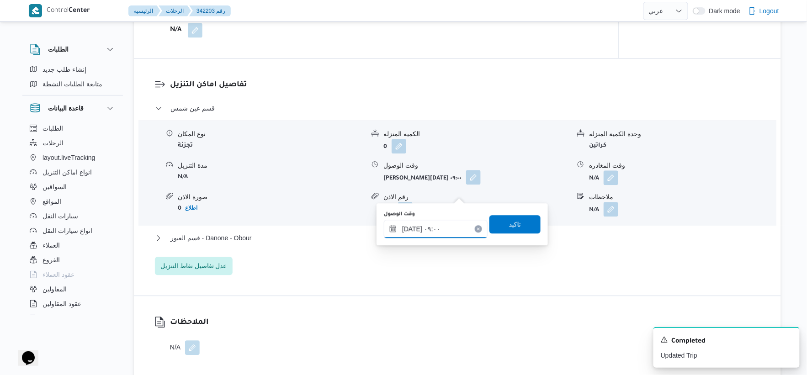
click at [452, 229] on input "٠٩/١٠/٢٠٢٥ ٠٩:٠٠" at bounding box center [436, 229] width 104 height 18
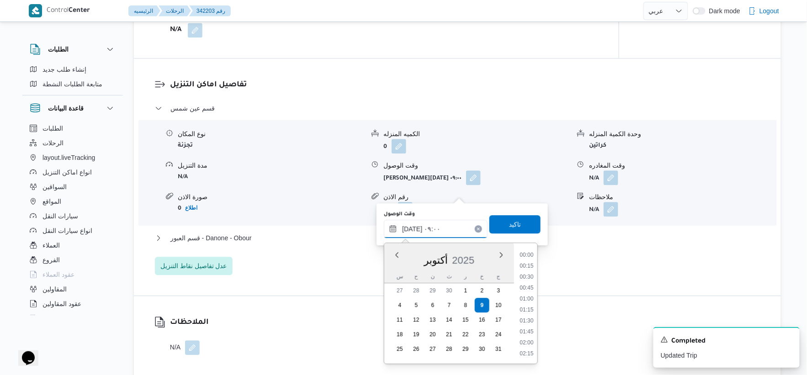
scroll to position [340, 0]
click at [531, 322] on li "09:15" at bounding box center [526, 320] width 21 height 9
type input "٠٩/١٠/٢٠٢٥ ٠٩:١٥"
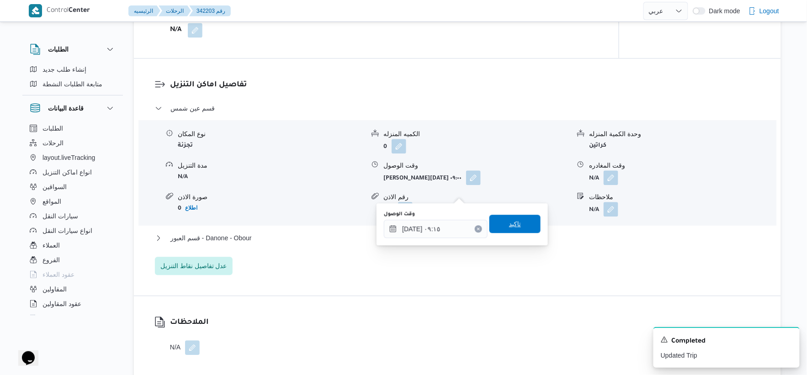
click at [517, 221] on span "تاكيد" at bounding box center [515, 224] width 51 height 18
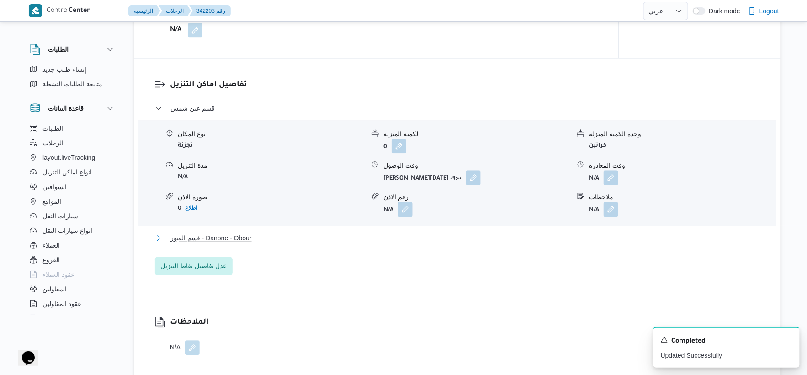
click at [275, 244] on button "قسم العبور - Danone - Obour" at bounding box center [458, 238] width 606 height 11
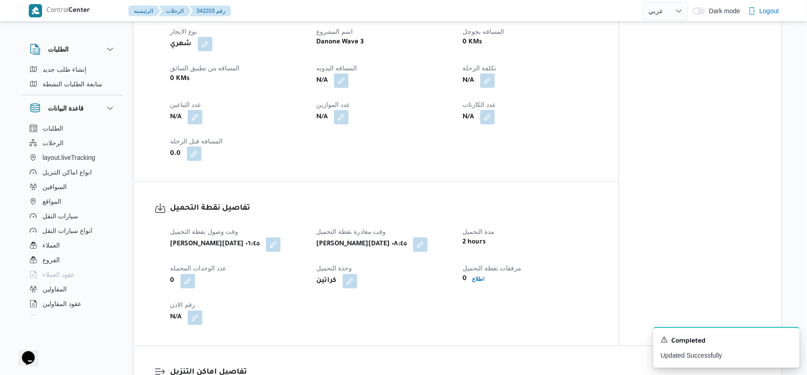
scroll to position [406, 0]
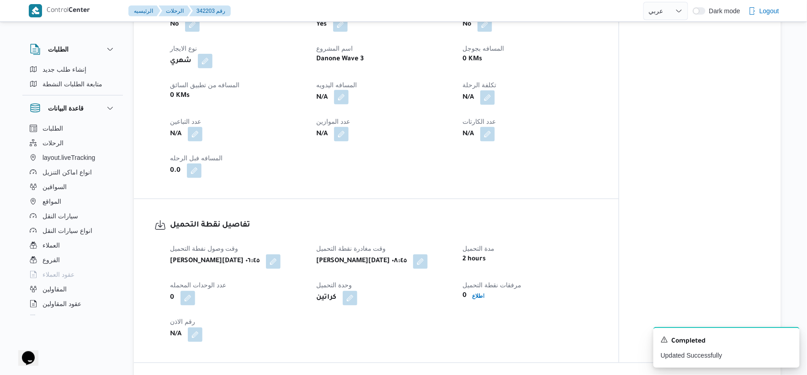
click at [346, 105] on button "button" at bounding box center [341, 97] width 15 height 15
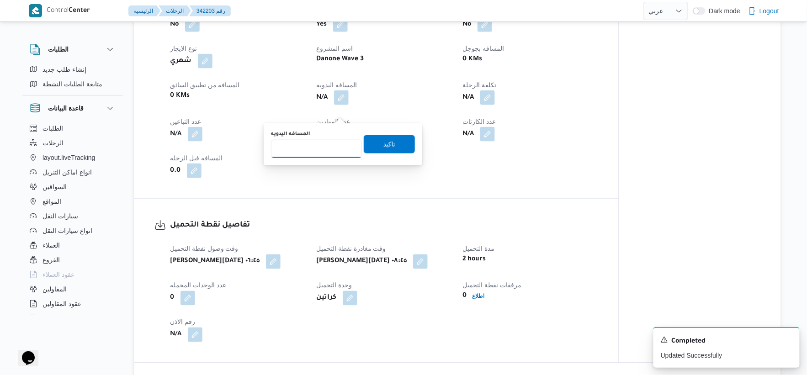
click at [321, 140] on input "المسافه اليدويه" at bounding box center [316, 149] width 91 height 18
type input "51"
click at [389, 142] on span "تاكيد" at bounding box center [389, 144] width 12 height 11
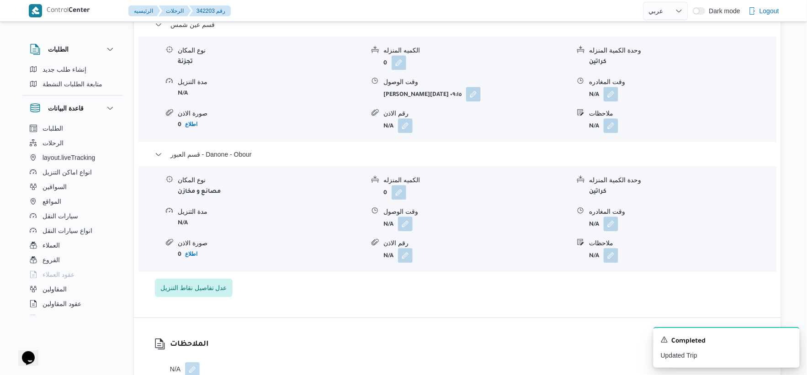
scroll to position [812, 0]
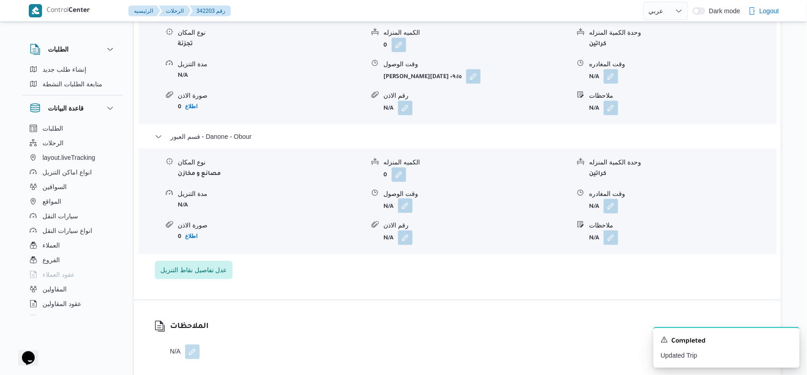
click at [411, 213] on button "button" at bounding box center [405, 205] width 15 height 15
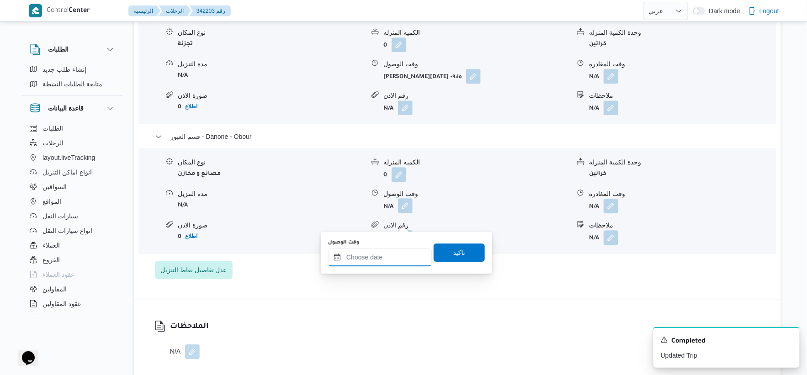
click at [388, 252] on input "وقت الوصول" at bounding box center [380, 257] width 104 height 18
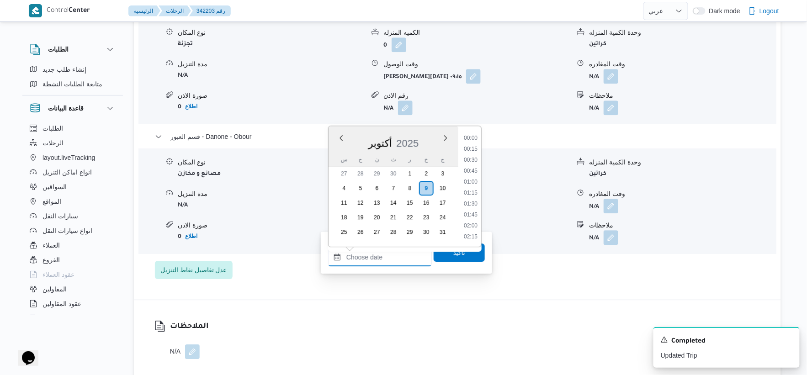
scroll to position [680, 0]
click at [476, 136] on li "15:30" at bounding box center [470, 138] width 21 height 9
type input "٠٩/١٠/٢٠٢٥ ١٥:٣٠"
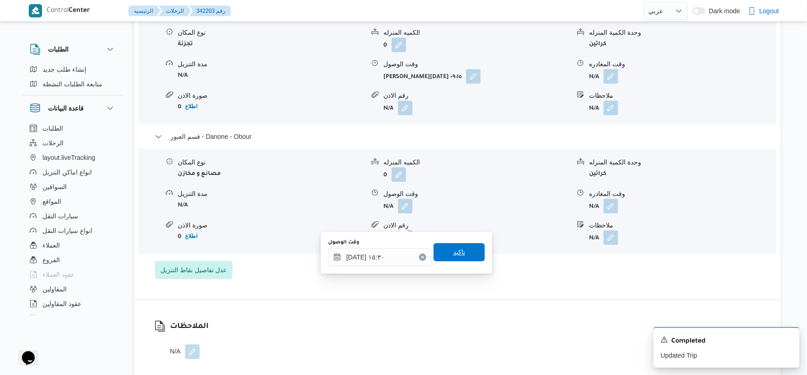
click at [471, 253] on span "تاكيد" at bounding box center [459, 252] width 51 height 18
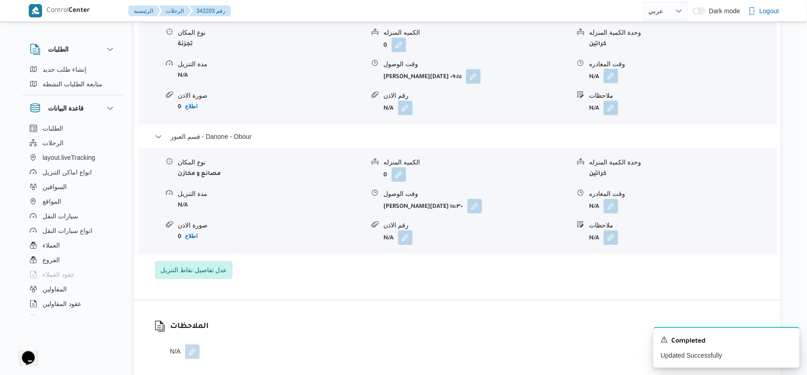
click at [611, 83] on button "button" at bounding box center [611, 76] width 15 height 15
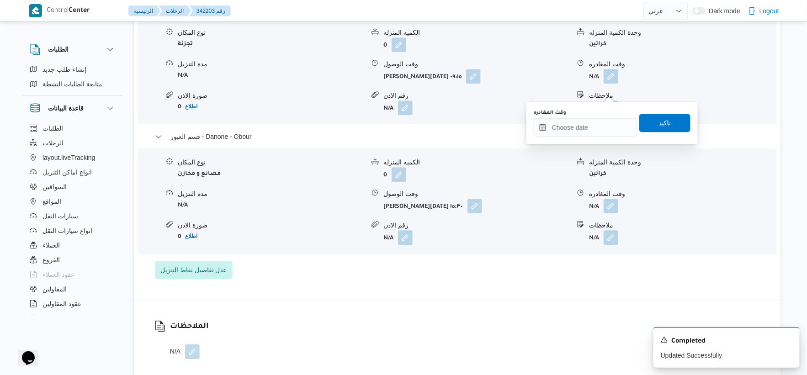
click at [589, 138] on div "You are in a dialog. To close this dialog, hit escape. وقت المغادره تاكيد" at bounding box center [612, 123] width 171 height 42
click at [589, 135] on div at bounding box center [586, 127] width 104 height 18
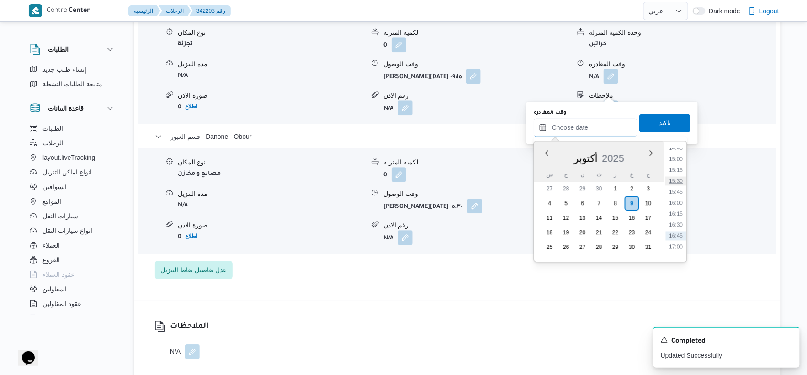
scroll to position [629, 0]
click at [677, 181] on li "15:00" at bounding box center [676, 182] width 21 height 9
type input "٠٩/١٠/٢٠٢٥ ١٥:٠٠"
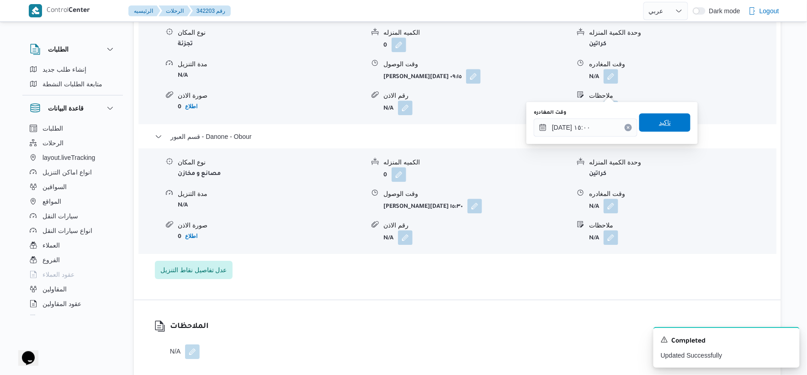
click at [672, 116] on span "تاكيد" at bounding box center [664, 122] width 51 height 18
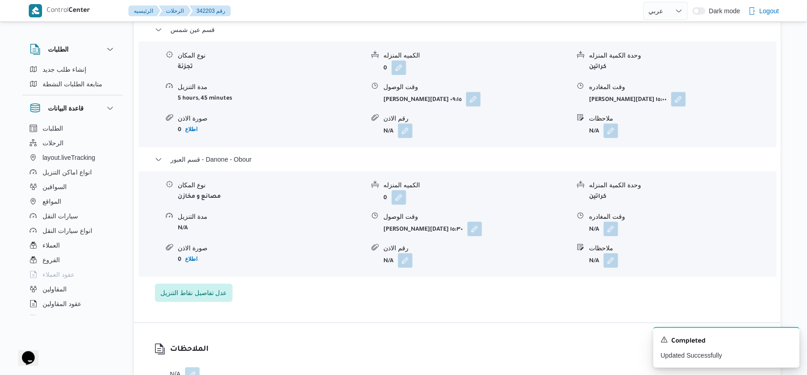
scroll to position [812, 0]
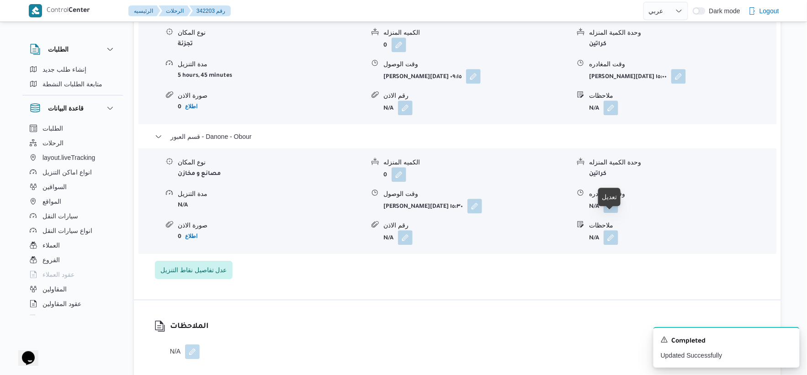
click at [614, 213] on button "button" at bounding box center [611, 205] width 15 height 15
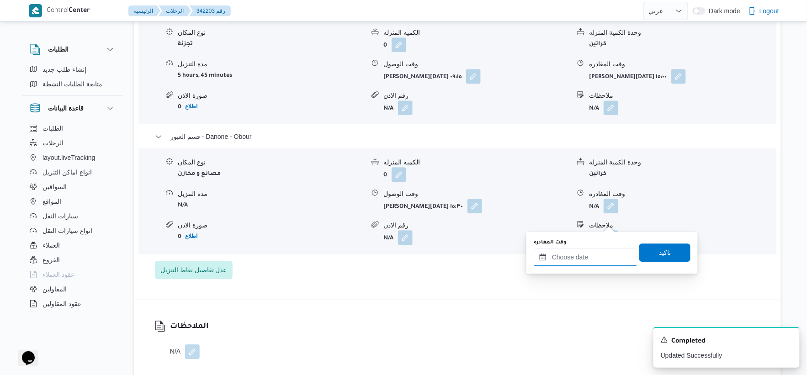
click at [608, 250] on div at bounding box center [586, 257] width 104 height 18
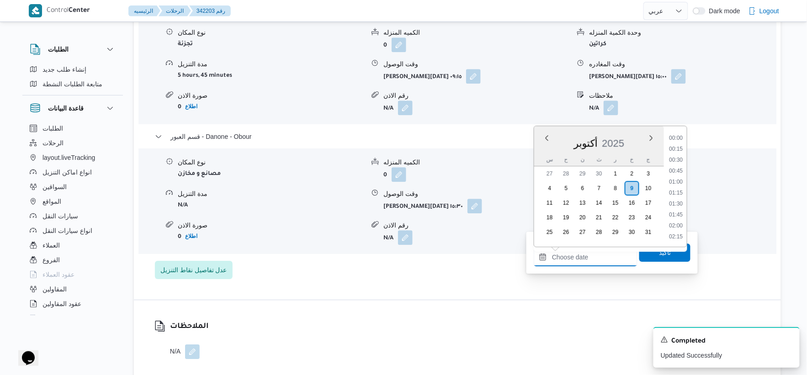
scroll to position [680, 0]
click at [681, 160] on li "16:00" at bounding box center [676, 160] width 21 height 9
type input "٠٩/١٠/٢٠٢٥ ١٦:٠٠"
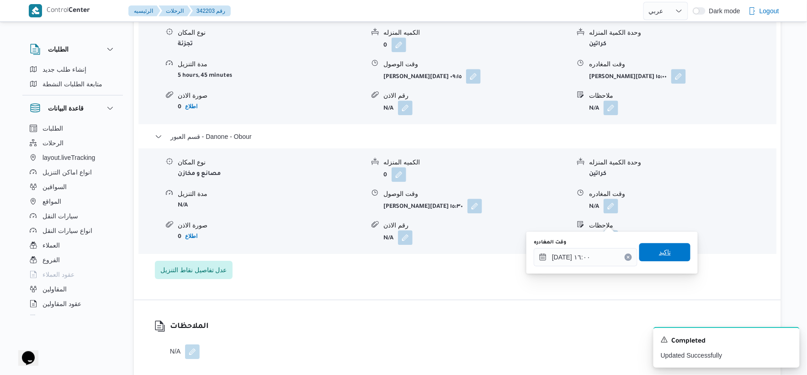
click at [669, 245] on span "تاكيد" at bounding box center [664, 252] width 51 height 18
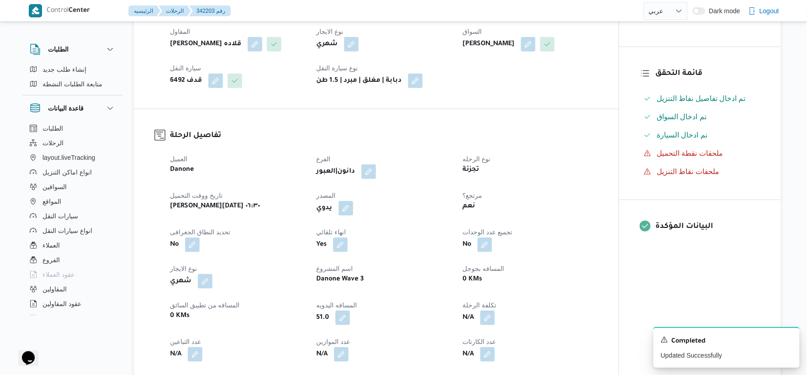
scroll to position [0, 0]
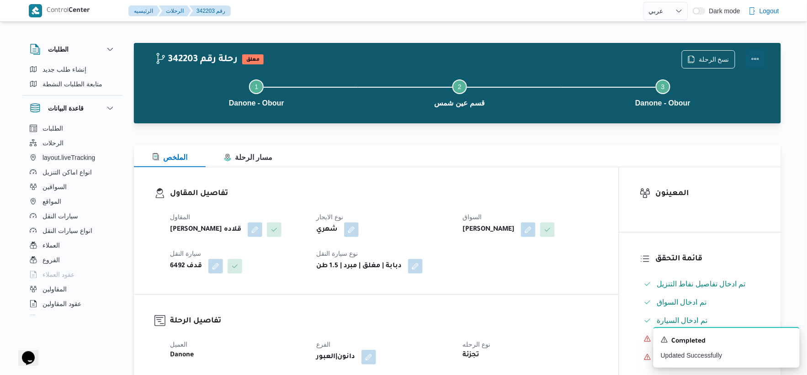
click at [758, 56] on button "Actions" at bounding box center [755, 59] width 18 height 18
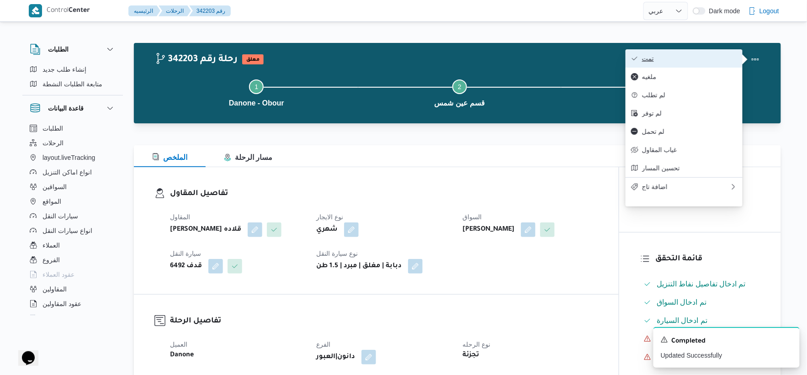
click at [691, 58] on span "تمت" at bounding box center [689, 58] width 95 height 7
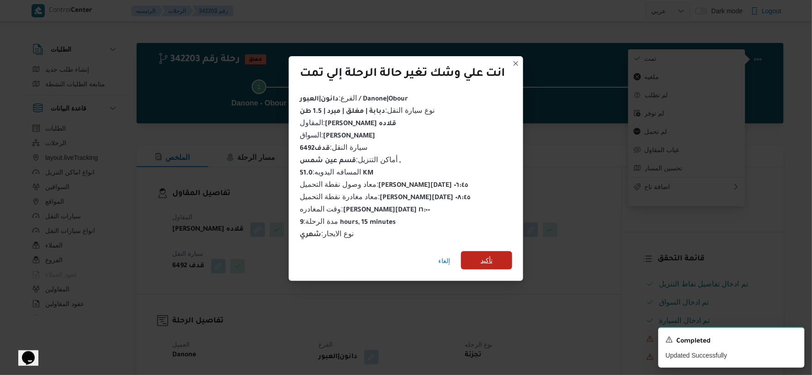
click at [497, 251] on span "تأكيد" at bounding box center [486, 260] width 51 height 18
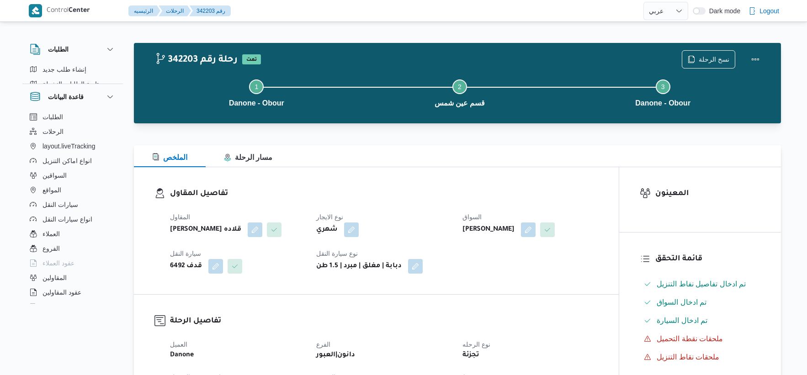
select select "ar"
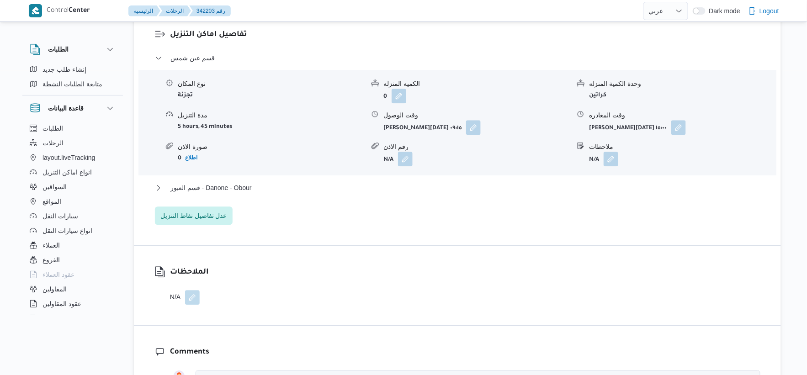
scroll to position [761, 0]
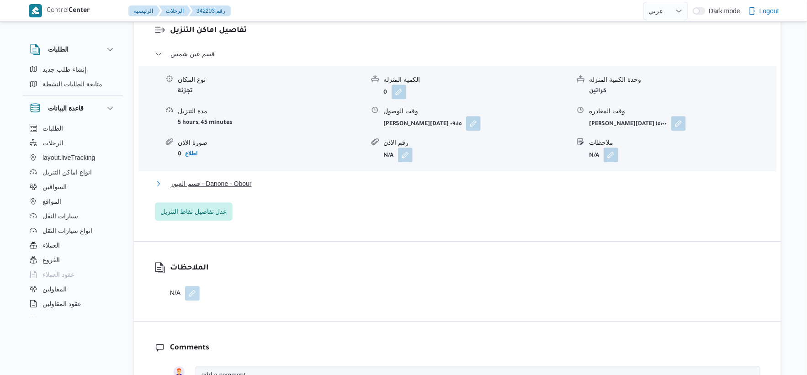
click at [266, 189] on button "قسم العبور - Danone - Obour" at bounding box center [458, 183] width 606 height 11
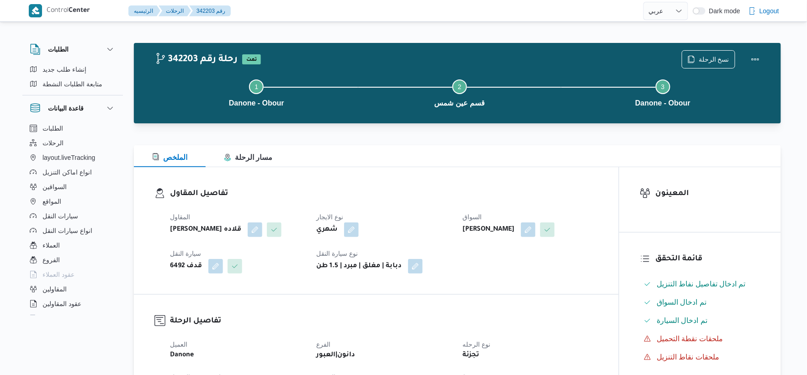
scroll to position [304, 0]
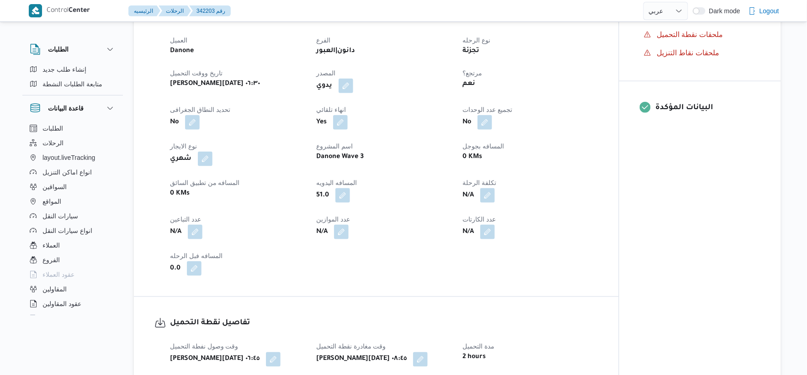
select select "ar"
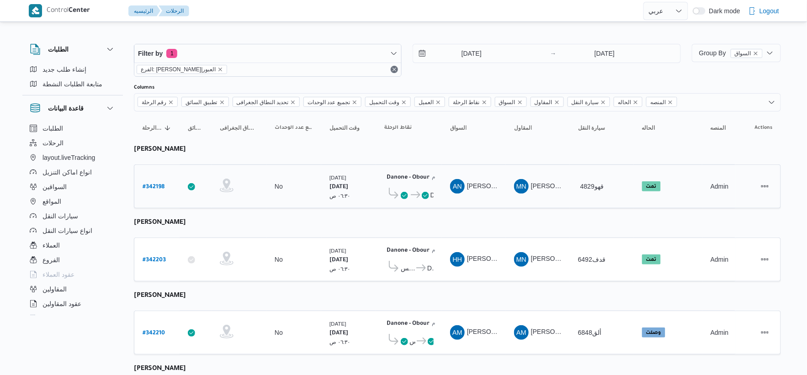
click at [154, 184] on b "# 342198" at bounding box center [154, 187] width 22 height 6
select select "ar"
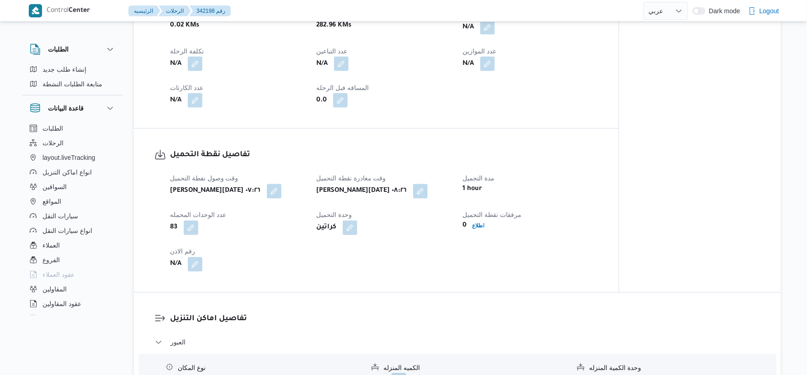
scroll to position [609, 0]
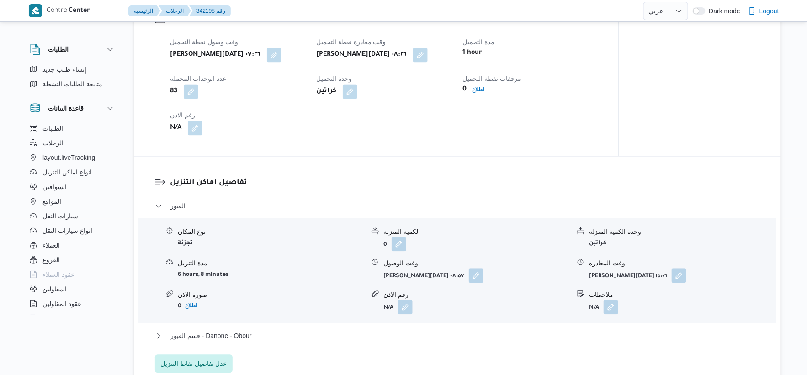
click at [406, 156] on div "تفاصيل نقطة التحميل وقت وصول نفطة التحميل [PERSON_NAME][DATE] ٠٧:٢٦ وقت مغادرة …" at bounding box center [376, 74] width 485 height 164
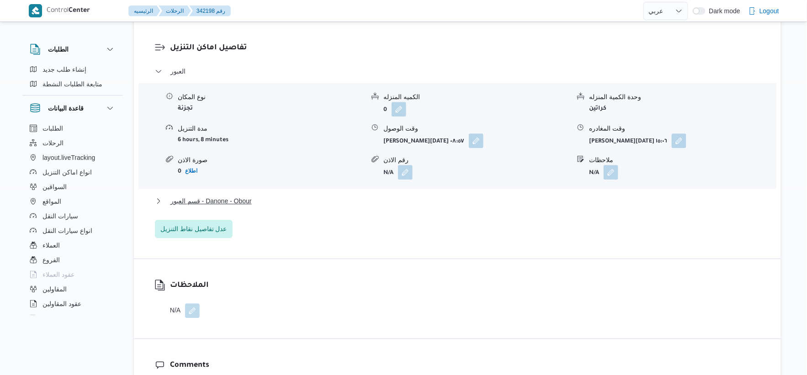
scroll to position [761, 0]
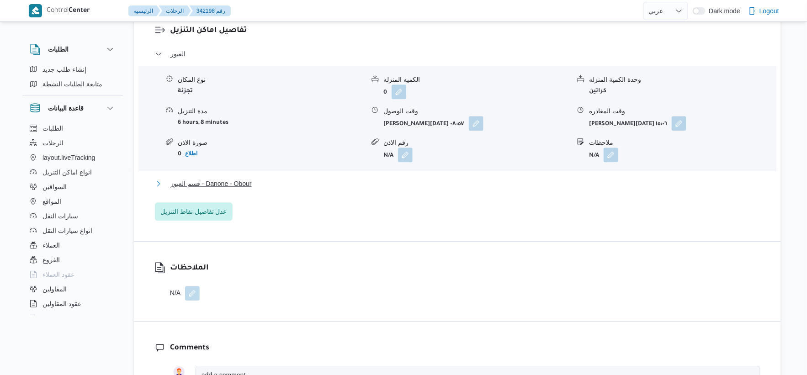
click at [275, 189] on button "قسم العبور - Danone - Obour" at bounding box center [458, 183] width 606 height 11
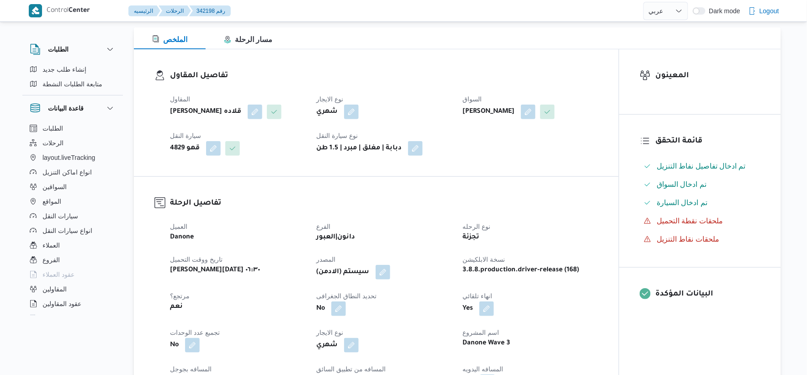
scroll to position [304, 0]
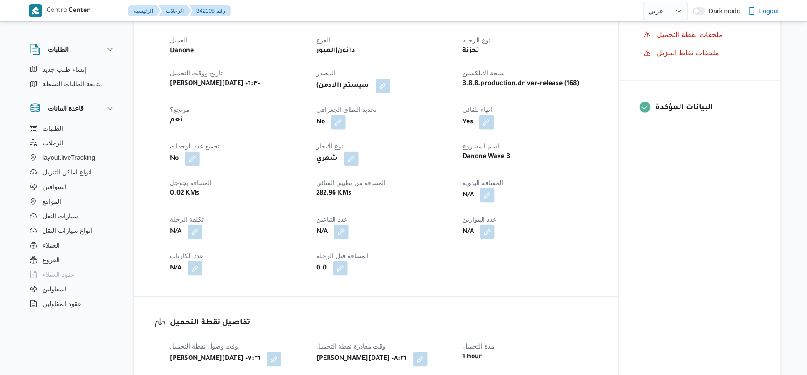
click at [496, 204] on div "N/A" at bounding box center [530, 195] width 137 height 16
click at [489, 202] on button "button" at bounding box center [487, 195] width 15 height 15
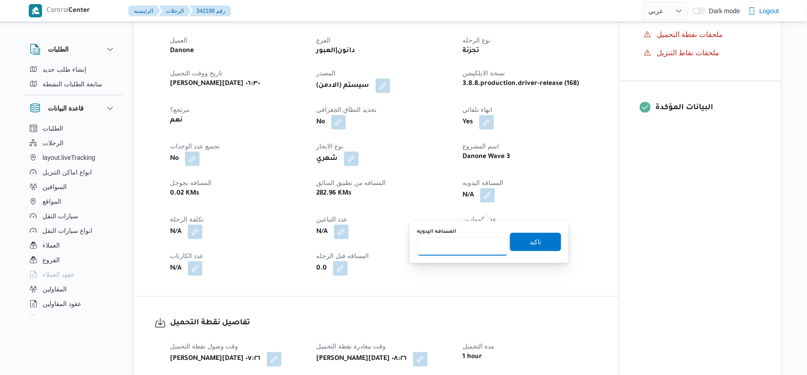
click at [449, 243] on input "المسافه اليدويه" at bounding box center [462, 247] width 91 height 18
type input "43"
click at [550, 247] on span "تاكيد" at bounding box center [535, 242] width 51 height 18
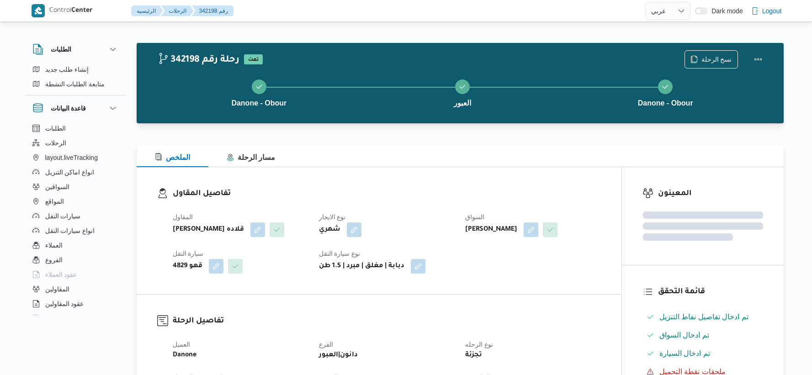
select select "ar"
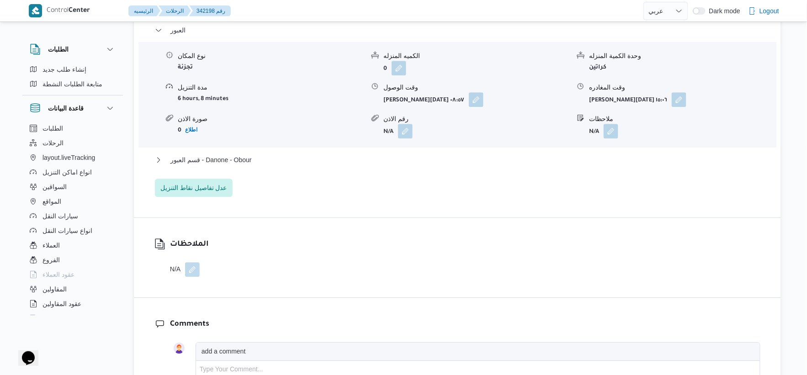
scroll to position [812, 0]
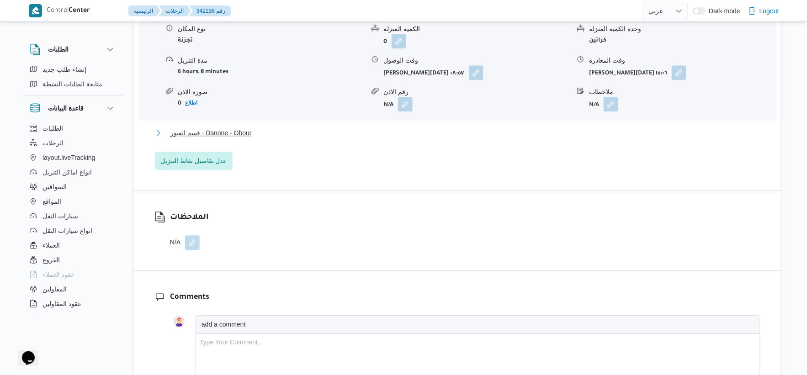
click at [277, 138] on button "قسم العبور - Danone - Obour" at bounding box center [458, 133] width 606 height 11
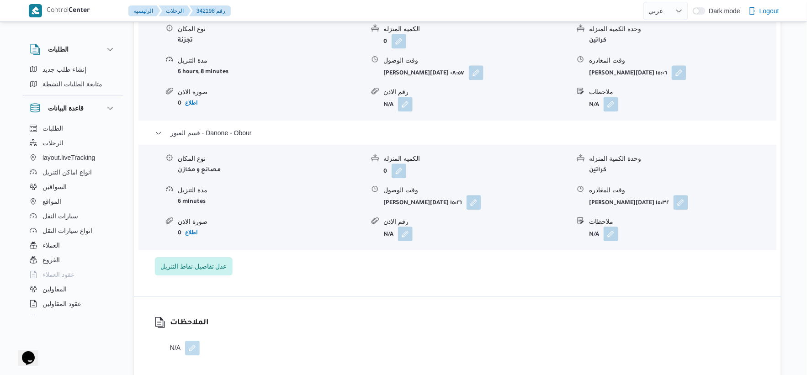
select select "ar"
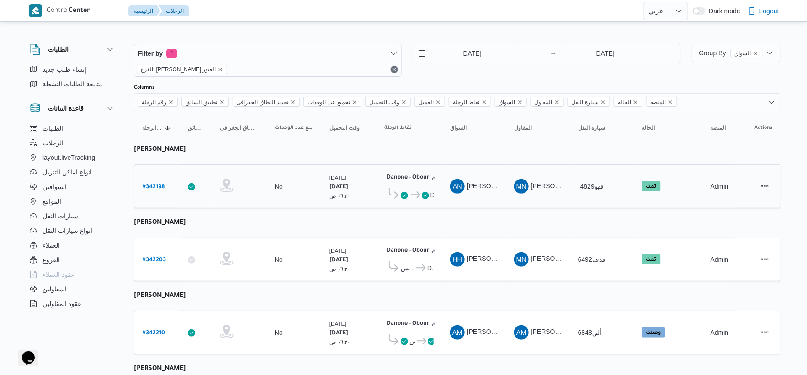
click at [157, 186] on b "# 342198" at bounding box center [154, 187] width 22 height 6
select select "ar"
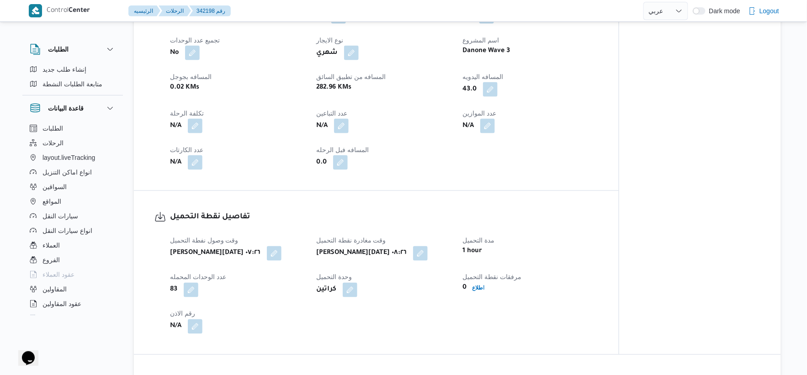
scroll to position [457, 0]
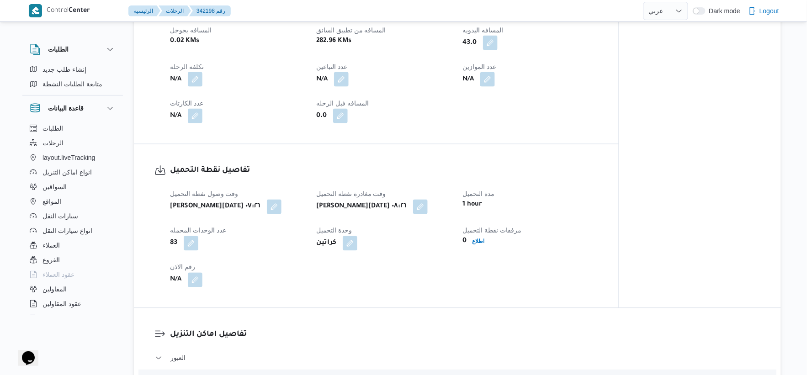
select select "ar"
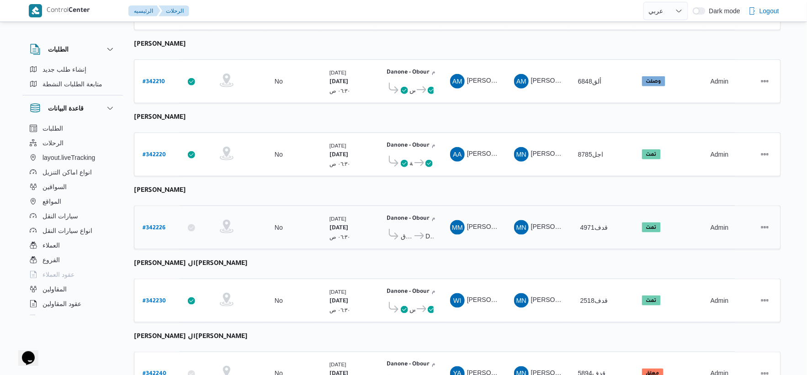
scroll to position [197, 0]
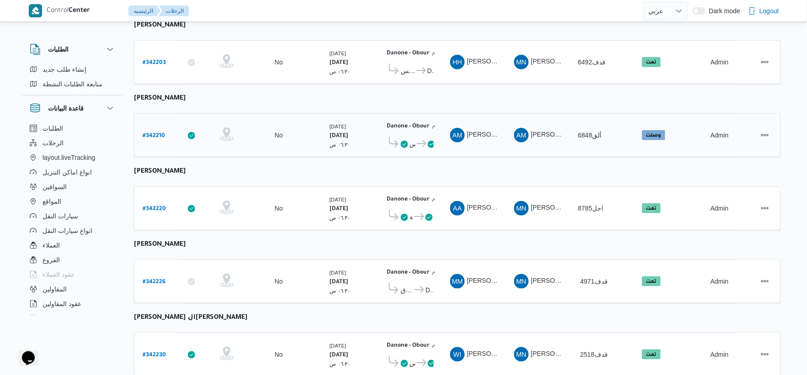
click at [157, 133] on b "# 342210" at bounding box center [154, 136] width 22 height 6
select select "ar"
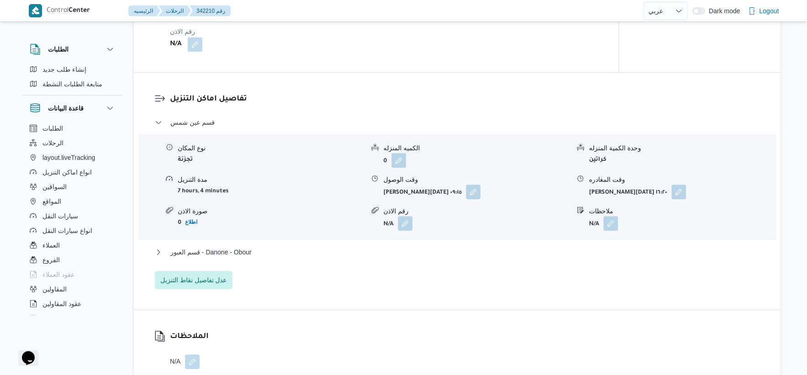
scroll to position [756, 0]
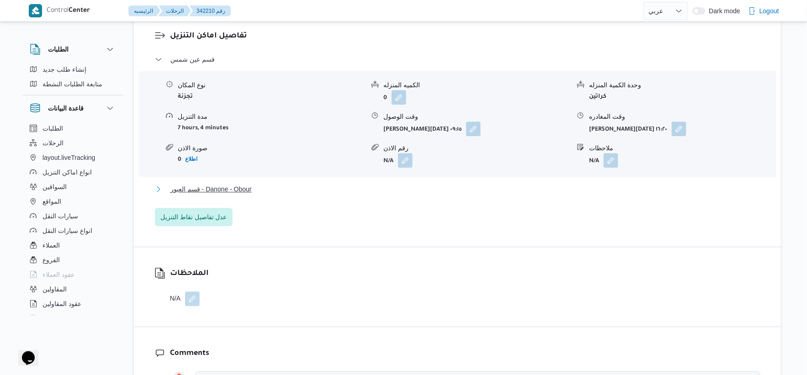
click at [257, 184] on button "قسم العبور - Danone - Obour" at bounding box center [458, 189] width 606 height 11
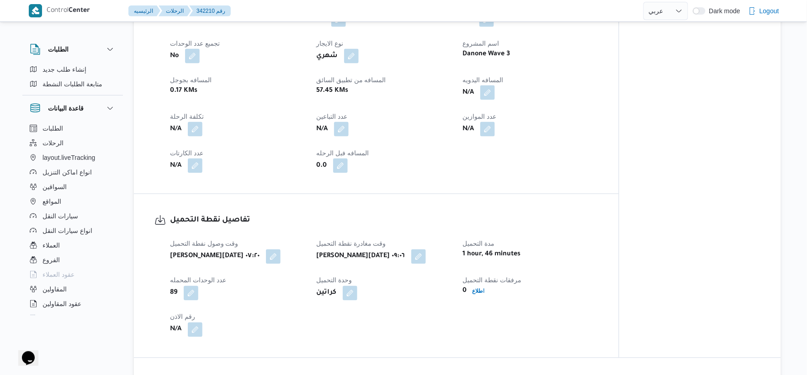
scroll to position [400, 0]
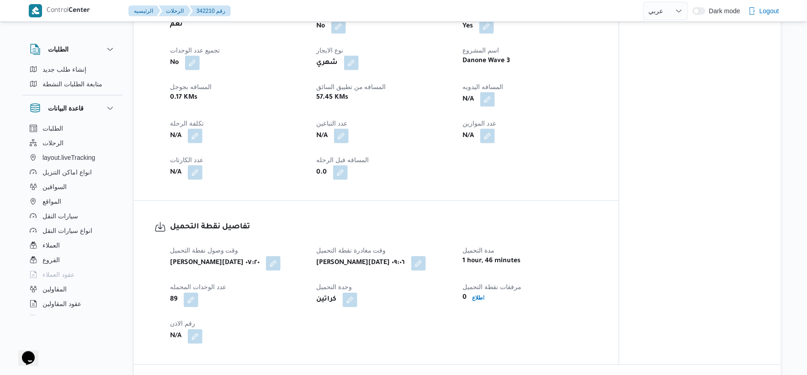
click at [496, 99] on div "N/A" at bounding box center [530, 99] width 137 height 16
click at [490, 99] on button "button" at bounding box center [487, 99] width 15 height 15
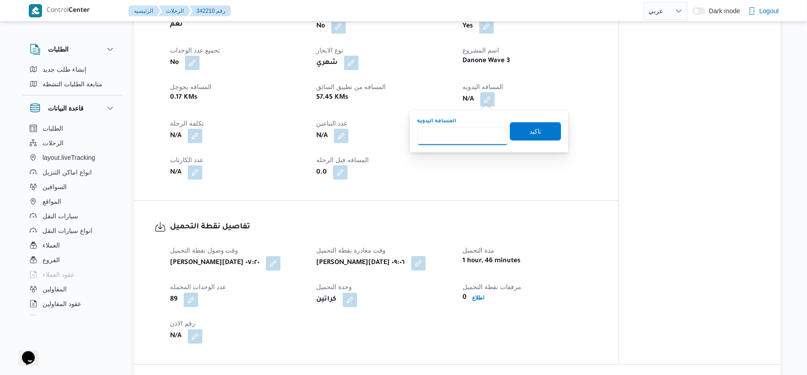
click at [464, 127] on input "المسافه اليدويه" at bounding box center [462, 136] width 91 height 18
type input "54"
click at [540, 127] on span "تاكيد" at bounding box center [535, 131] width 51 height 18
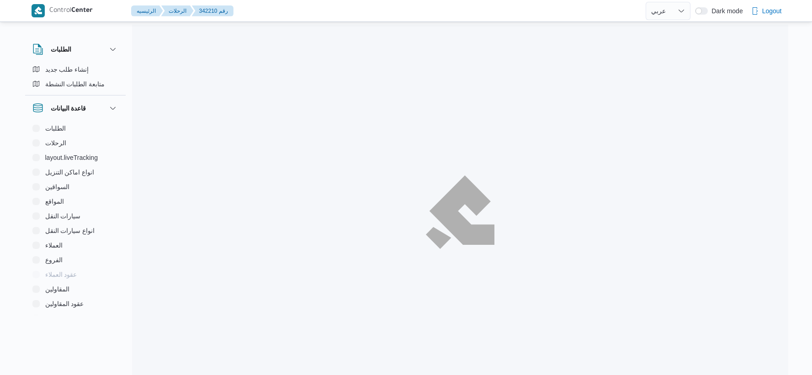
select select "ar"
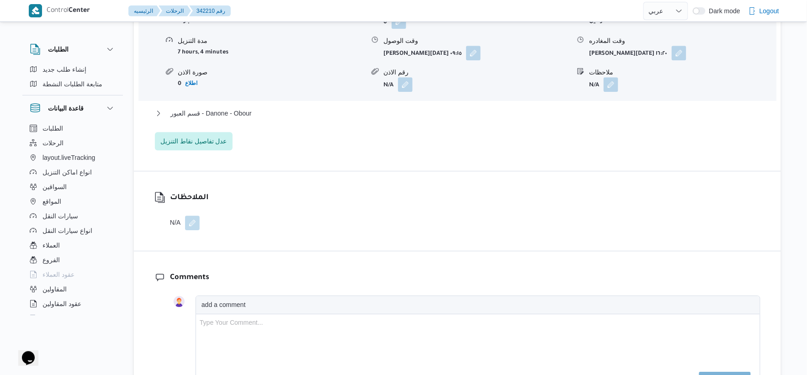
scroll to position [863, 0]
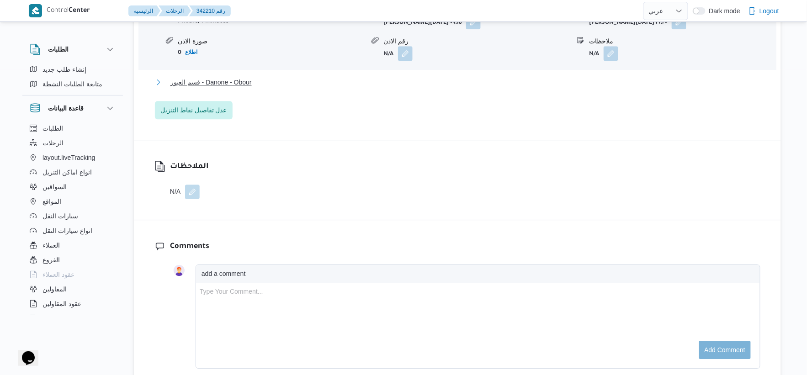
click at [254, 82] on button "قسم العبور - Danone - Obour" at bounding box center [458, 82] width 606 height 11
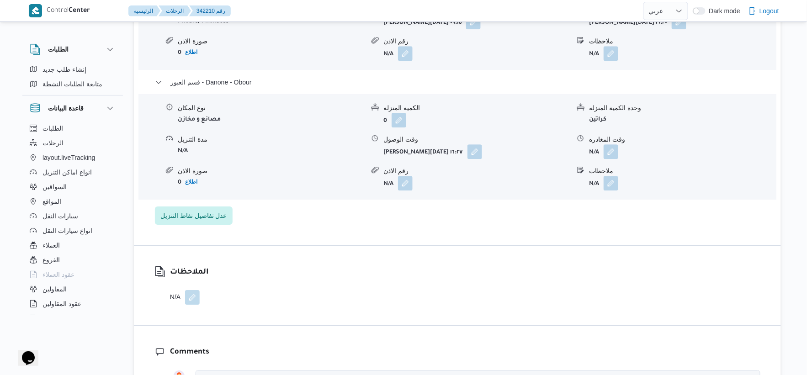
select select "ar"
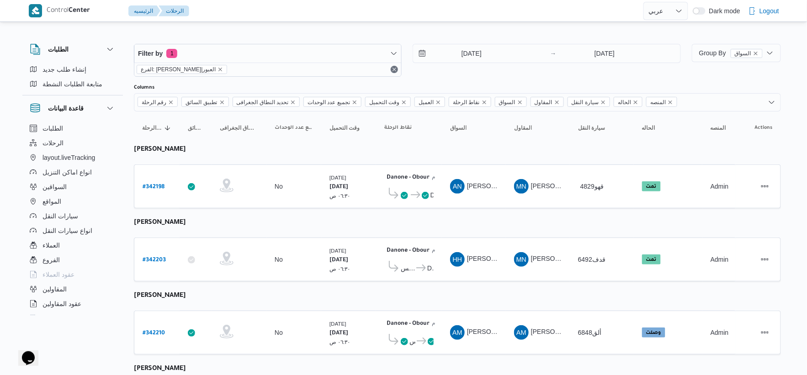
scroll to position [299, 0]
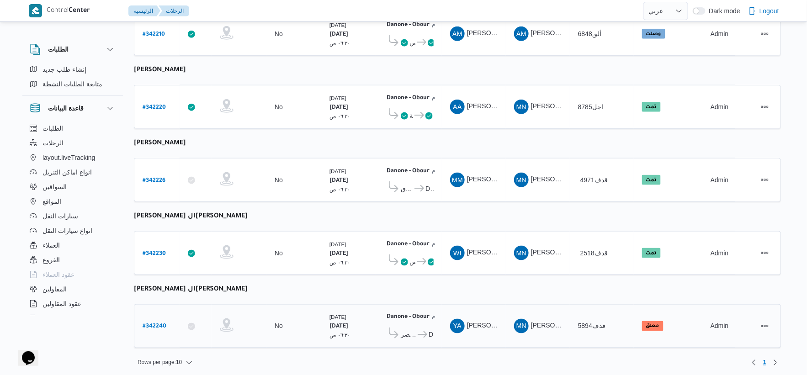
click at [154, 324] on b "# 342240" at bounding box center [155, 327] width 24 height 6
select select "ar"
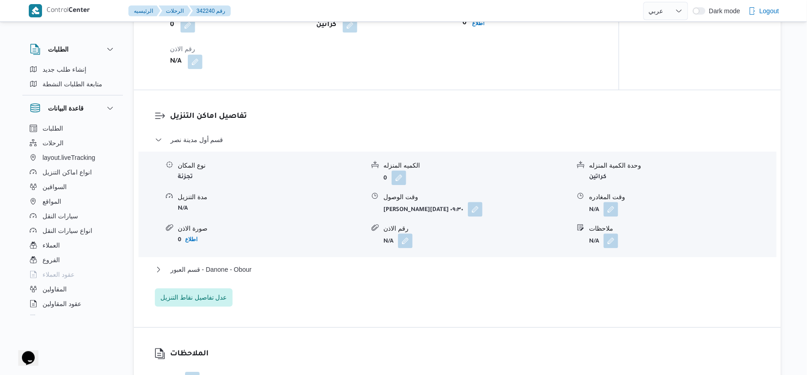
scroll to position [711, 0]
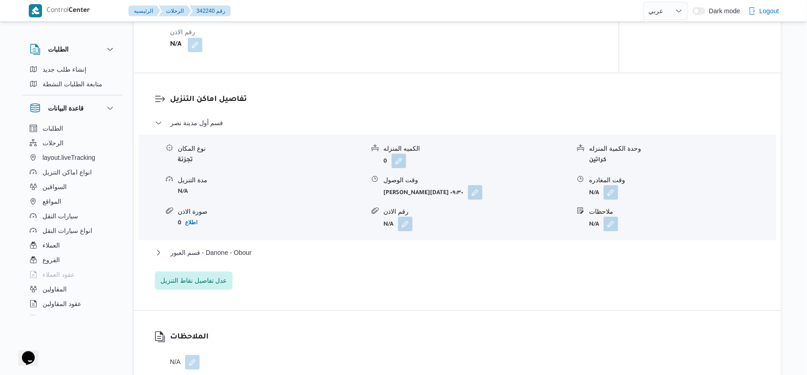
click at [244, 246] on div "قسم أول مدينة نصر نوع المكان تجزئة الكميه المنزله 0 وحدة الكمية المنزله كراتين …" at bounding box center [458, 203] width 606 height 172
click at [245, 253] on span "قسم العبور - Danone - Obour" at bounding box center [210, 252] width 81 height 11
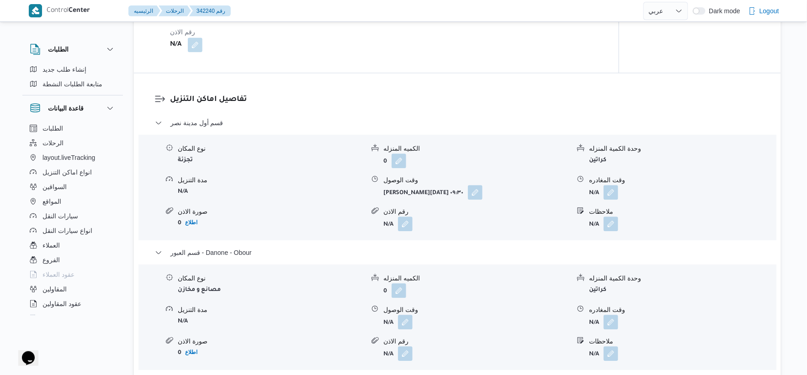
select select "ar"
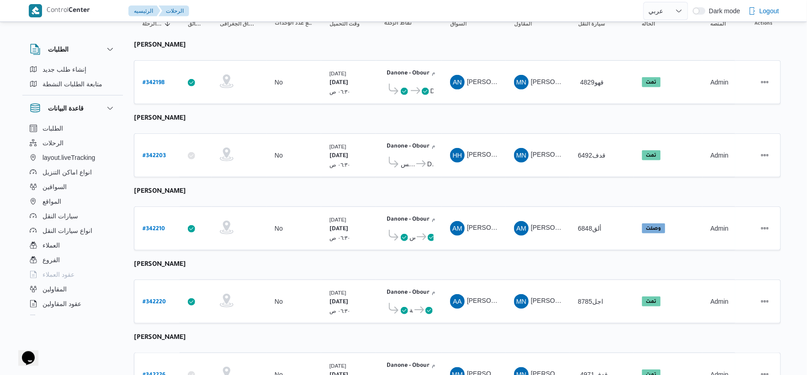
scroll to position [96, 0]
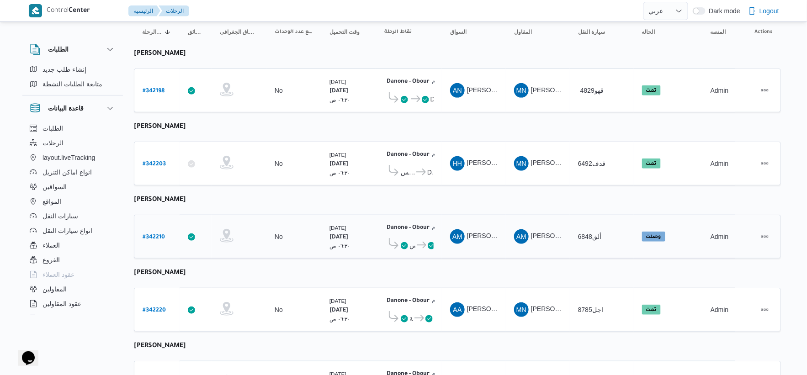
click at [157, 236] on b "# 342210" at bounding box center [154, 237] width 22 height 6
select select "ar"
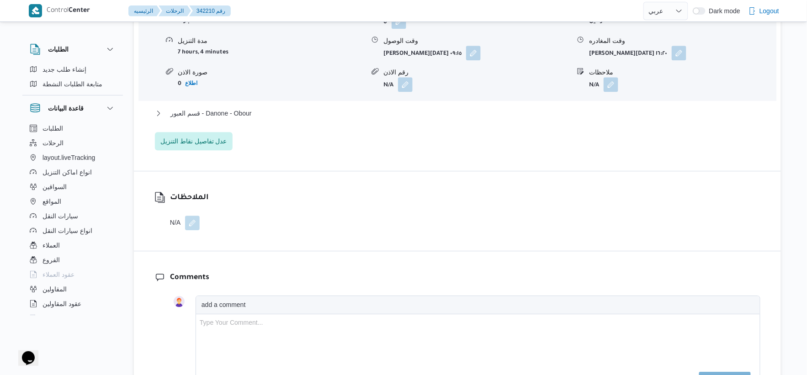
scroll to position [863, 0]
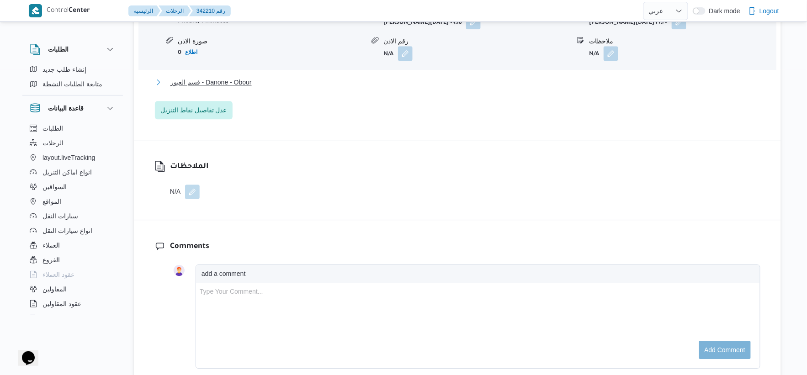
click at [251, 79] on span "قسم العبور - Danone - Obour" at bounding box center [210, 82] width 81 height 11
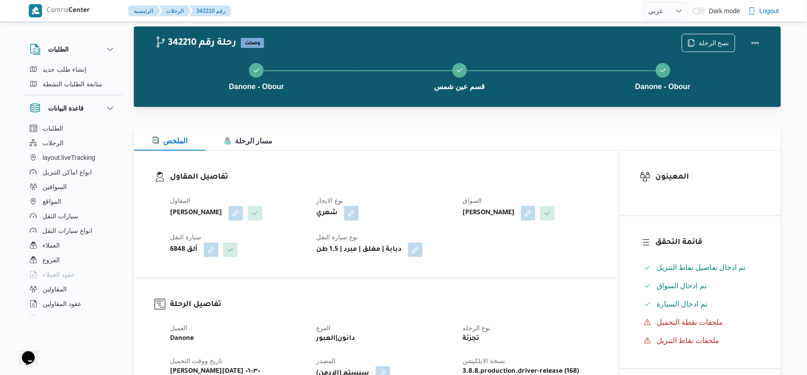
scroll to position [0, 0]
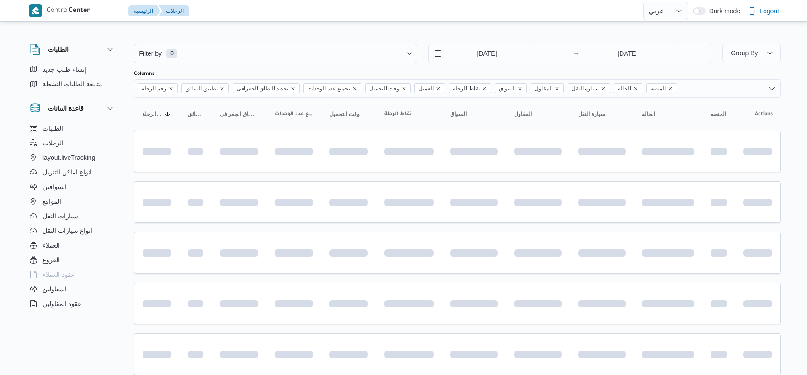
select select "ar"
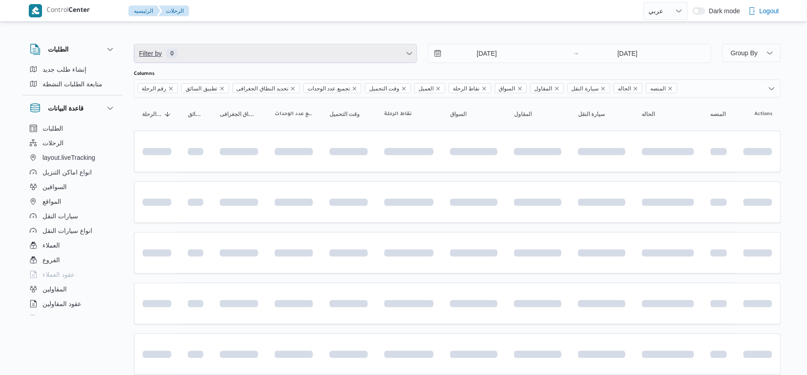
click at [184, 50] on span "Filter by 0" at bounding box center [275, 53] width 282 height 18
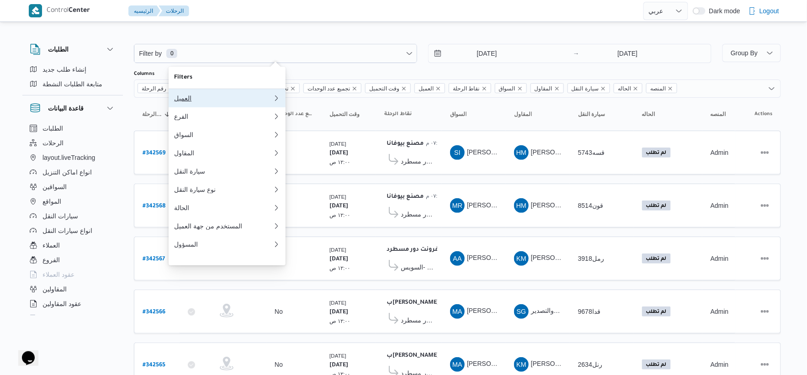
click at [194, 99] on div "العميل" at bounding box center [223, 98] width 99 height 7
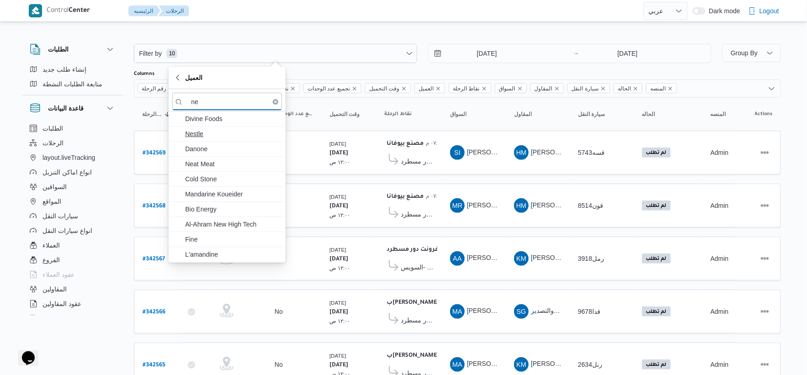
type input "ne"
click at [211, 134] on span "Nestle" at bounding box center [232, 133] width 95 height 11
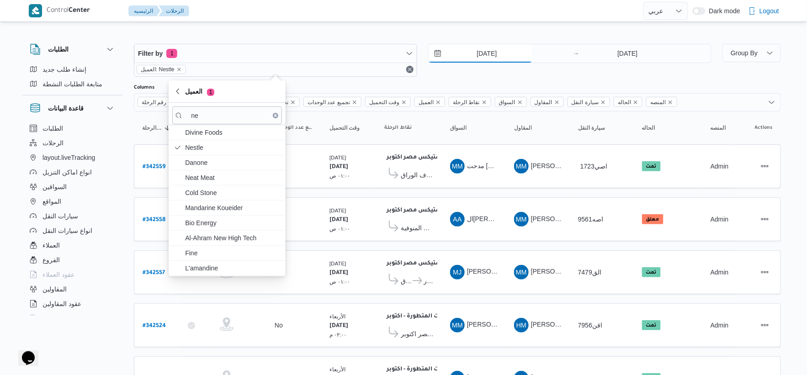
click at [478, 53] on input "2/10/2025" at bounding box center [481, 53] width 104 height 18
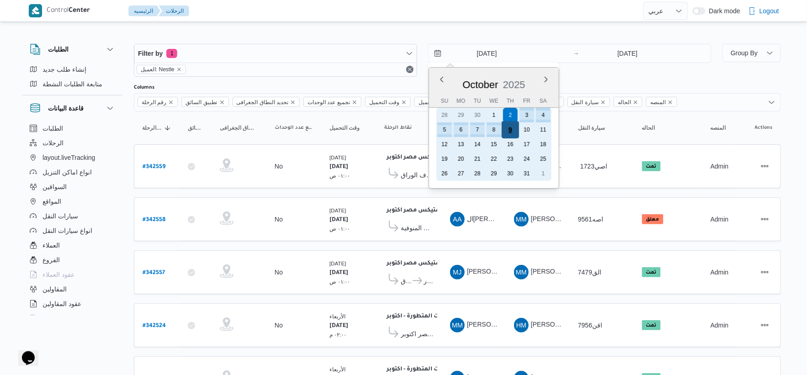
click at [514, 130] on div "9" at bounding box center [510, 129] width 17 height 17
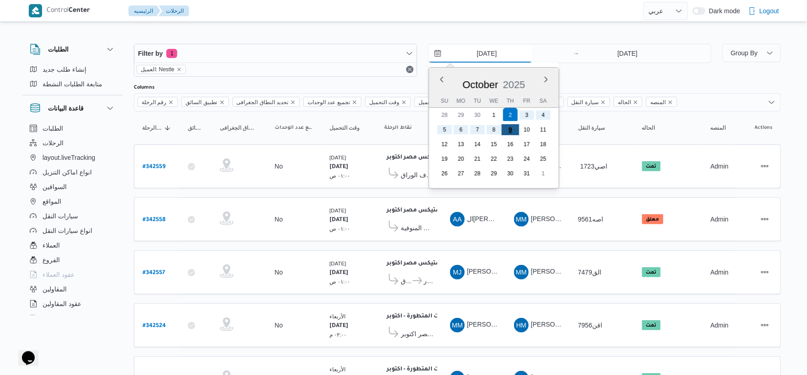
type input "9/10/2025"
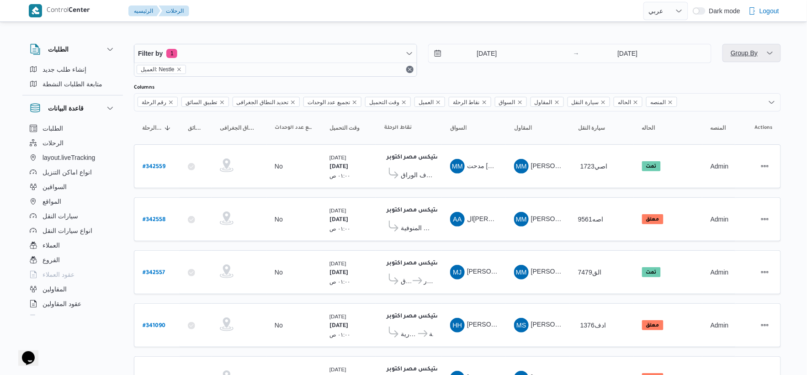
click at [746, 53] on span "Group By" at bounding box center [744, 52] width 27 height 7
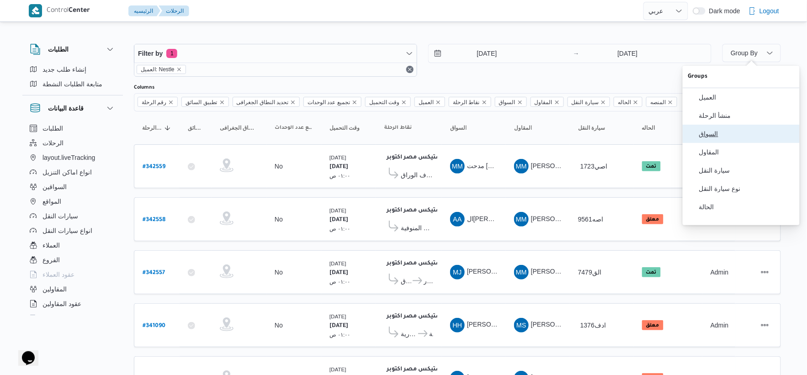
click at [724, 138] on span "السواق" at bounding box center [746, 133] width 95 height 7
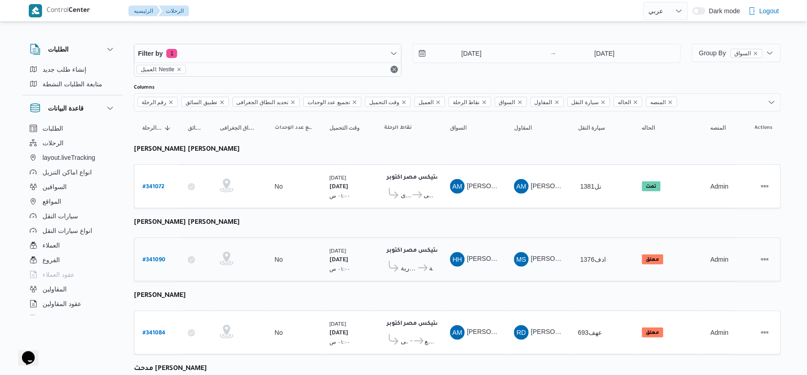
click at [443, 204] on td "السواق AM احمد مجدي يوسف عبدالرحمن" at bounding box center [474, 187] width 64 height 44
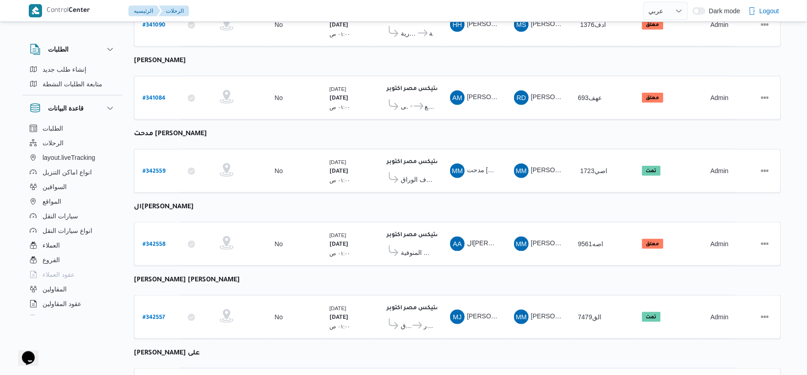
scroll to position [299, 0]
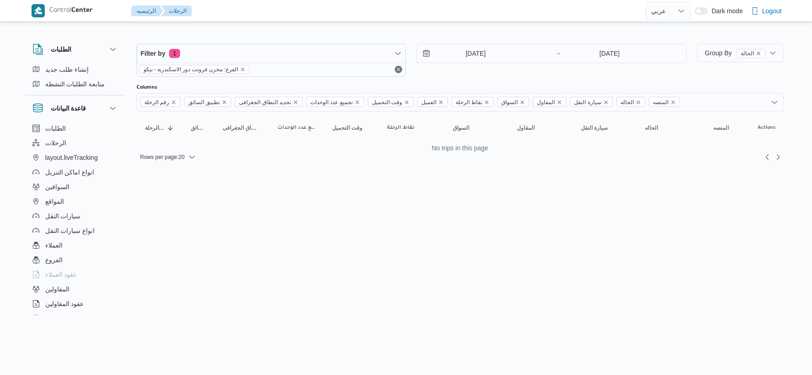
select select "ar"
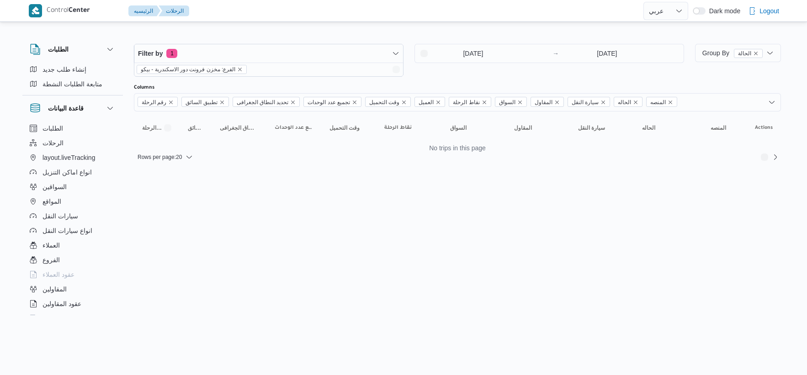
select select "ar"
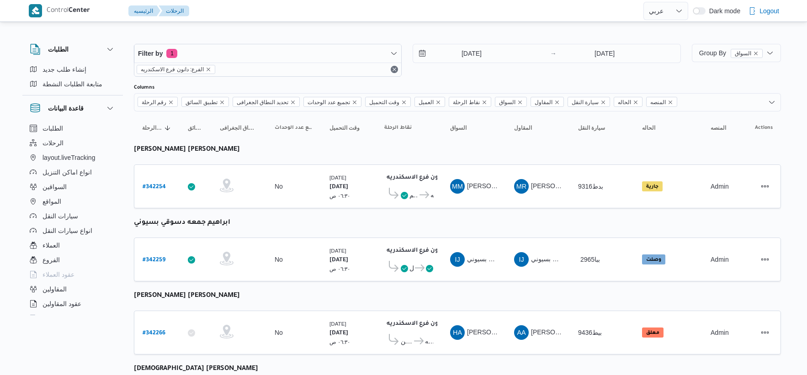
select select "ar"
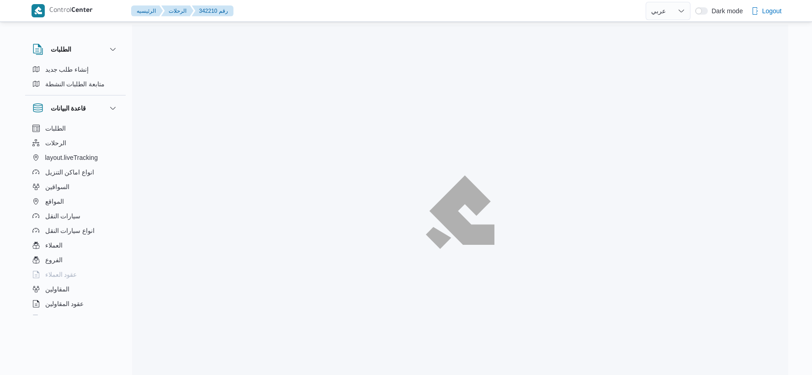
select select "ar"
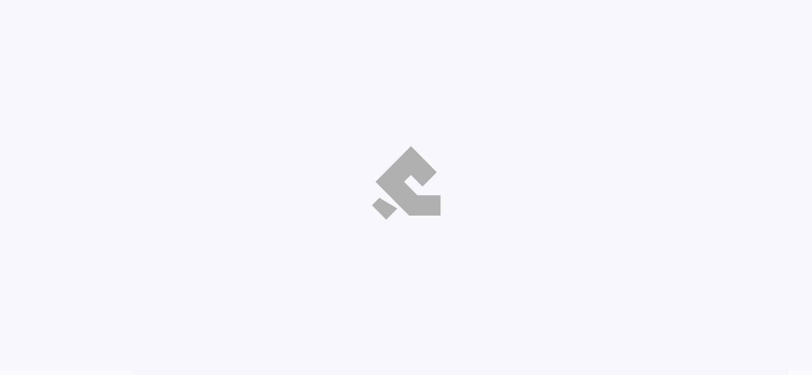
select select "ar"
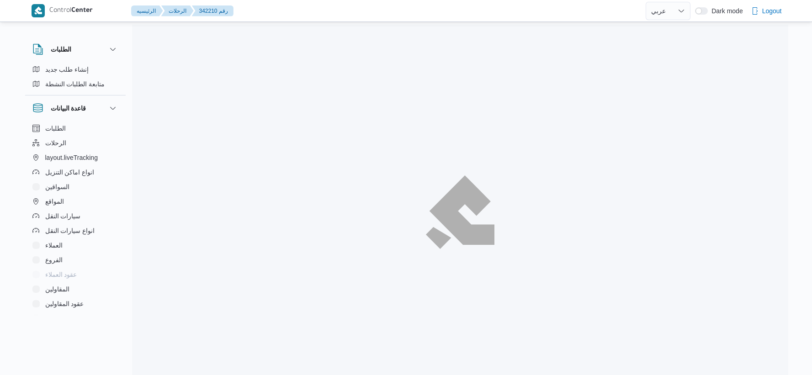
select select "ar"
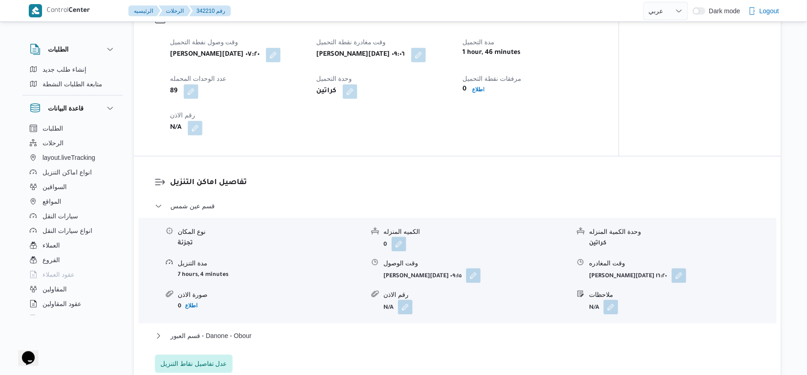
scroll to position [761, 0]
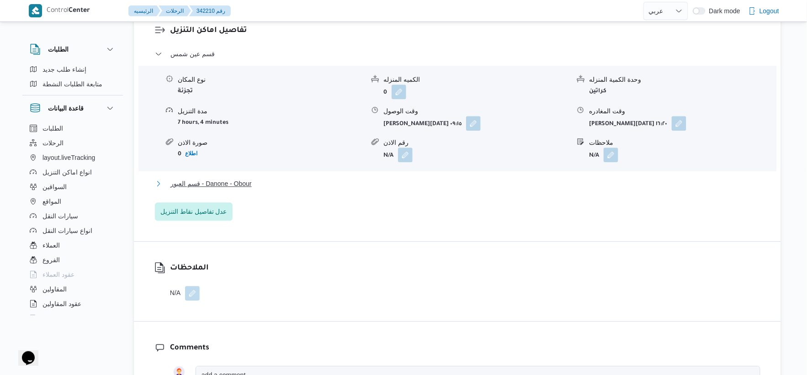
click at [264, 184] on button "قسم العبور - Danone - Obour" at bounding box center [458, 183] width 606 height 11
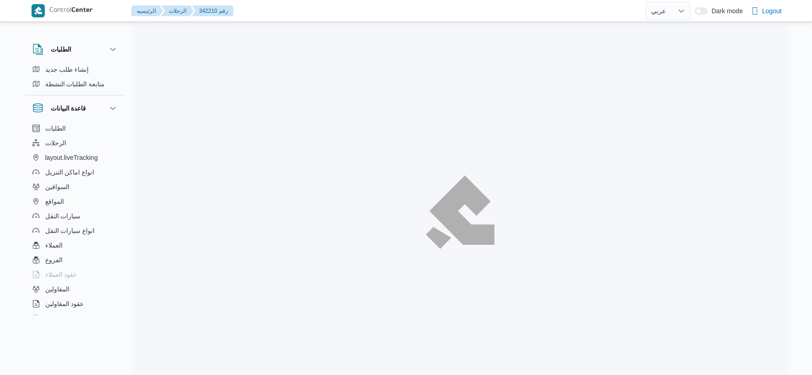
select select "ar"
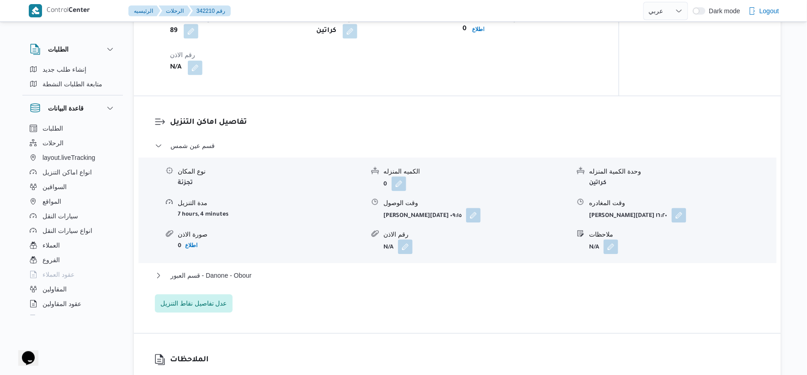
scroll to position [787, 0]
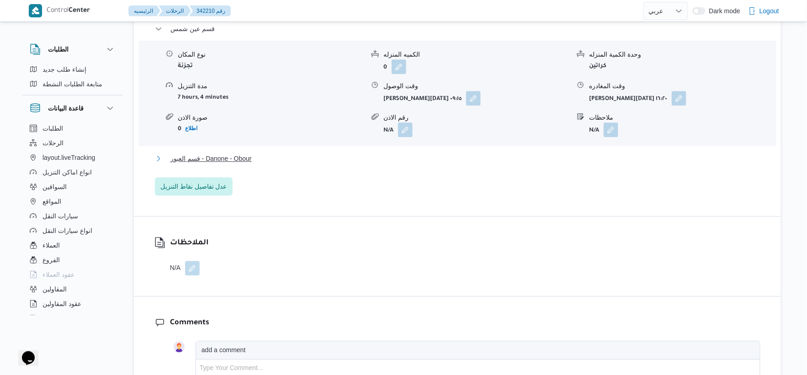
click at [252, 160] on span "قسم العبور - Danone - Obour" at bounding box center [210, 158] width 81 height 11
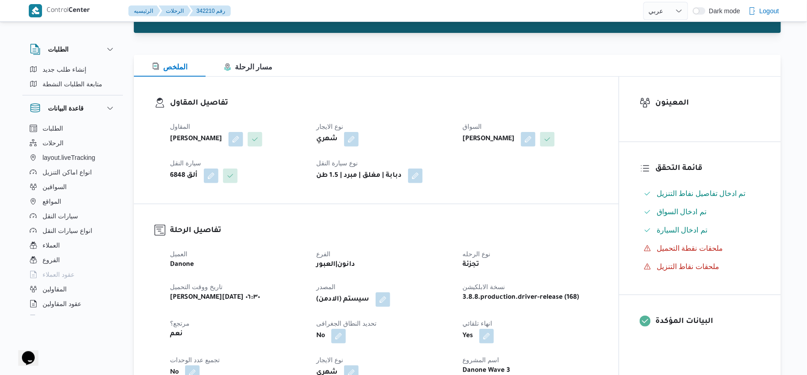
scroll to position [304, 0]
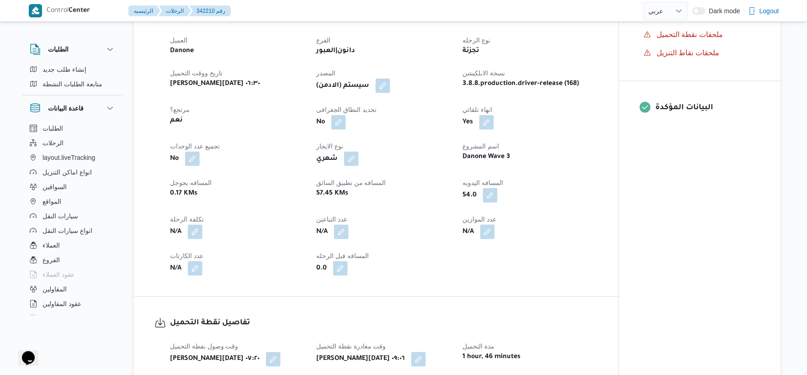
select select "ar"
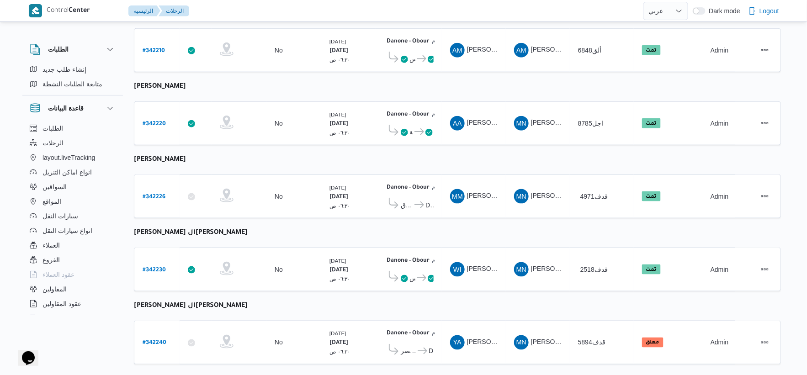
scroll to position [299, 0]
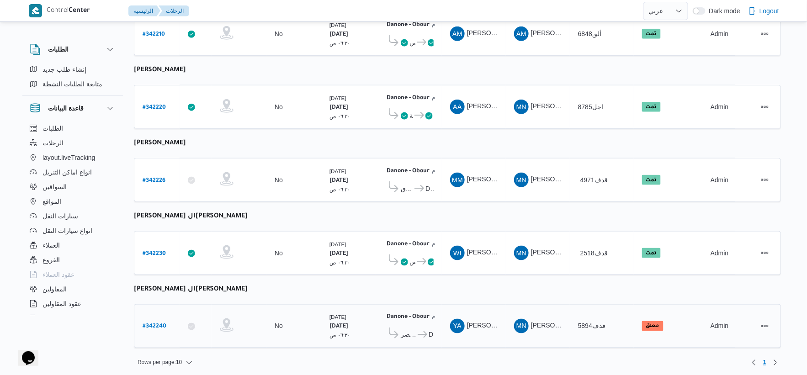
click at [416, 334] on span "Danone - Obour" at bounding box center [424, 335] width 17 height 11
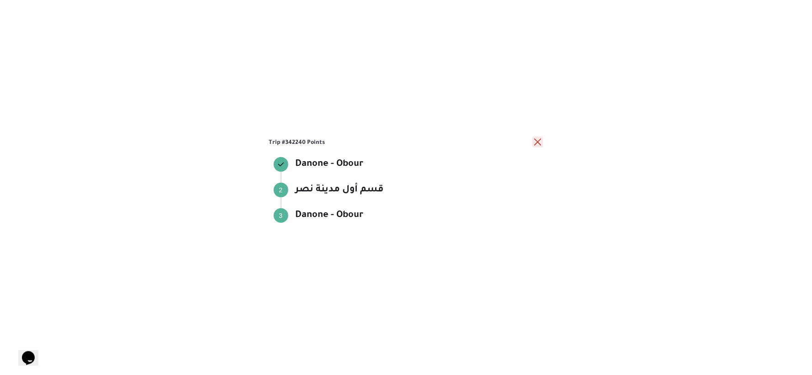
click at [540, 142] on button "close" at bounding box center [537, 142] width 11 height 11
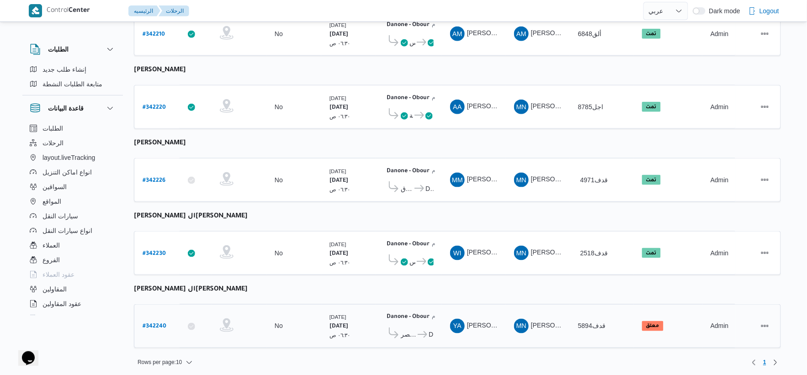
click at [163, 324] on b "# 342240" at bounding box center [155, 327] width 24 height 6
select select "ar"
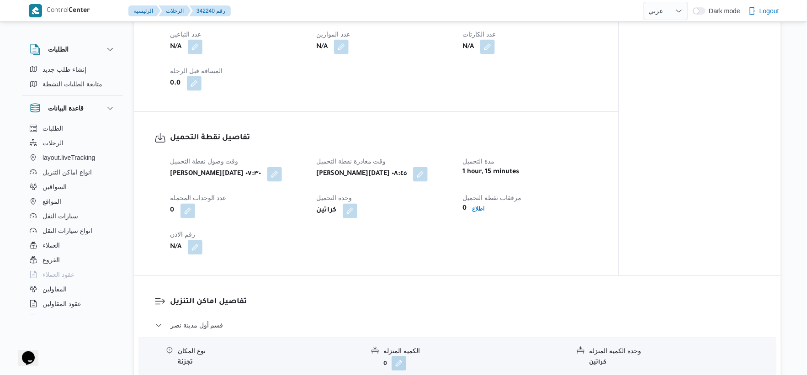
scroll to position [711, 0]
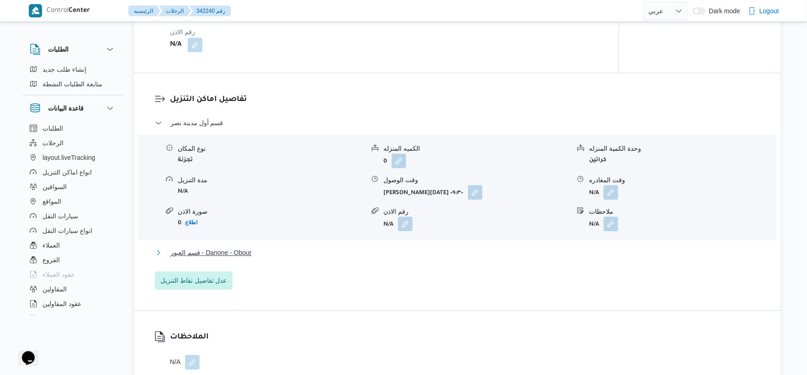
click at [258, 247] on button "قسم العبور - Danone - Obour" at bounding box center [458, 252] width 606 height 11
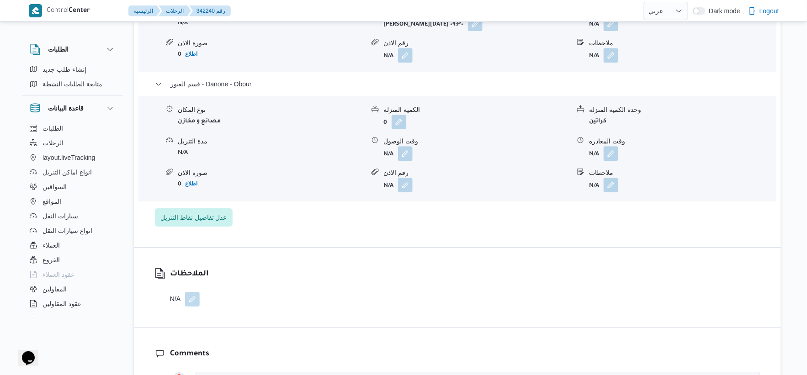
scroll to position [914, 0]
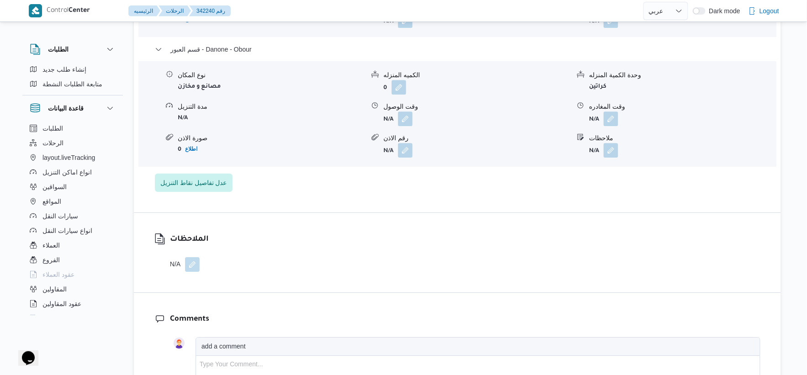
click at [311, 229] on div "الملاحظات N/A" at bounding box center [457, 253] width 647 height 80
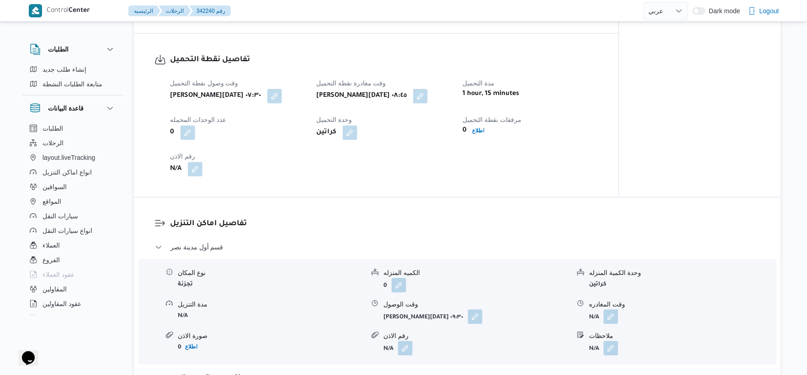
scroll to position [656, 0]
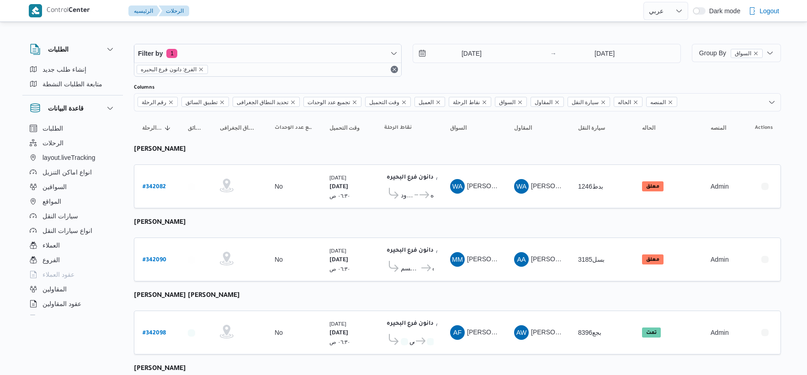
select select "ar"
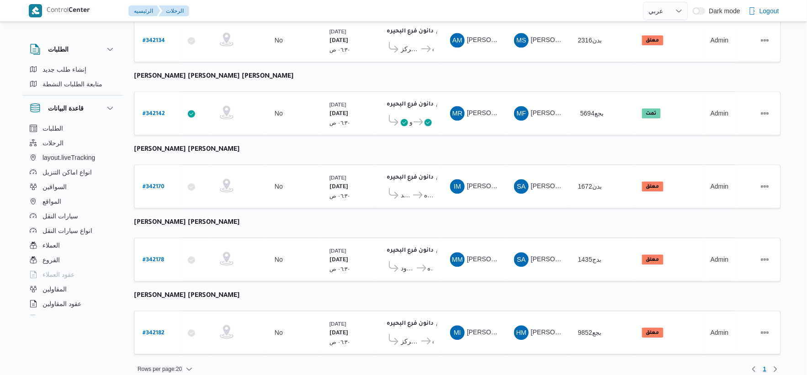
scroll to position [734, 0]
